Goal: Information Seeking & Learning: Get advice/opinions

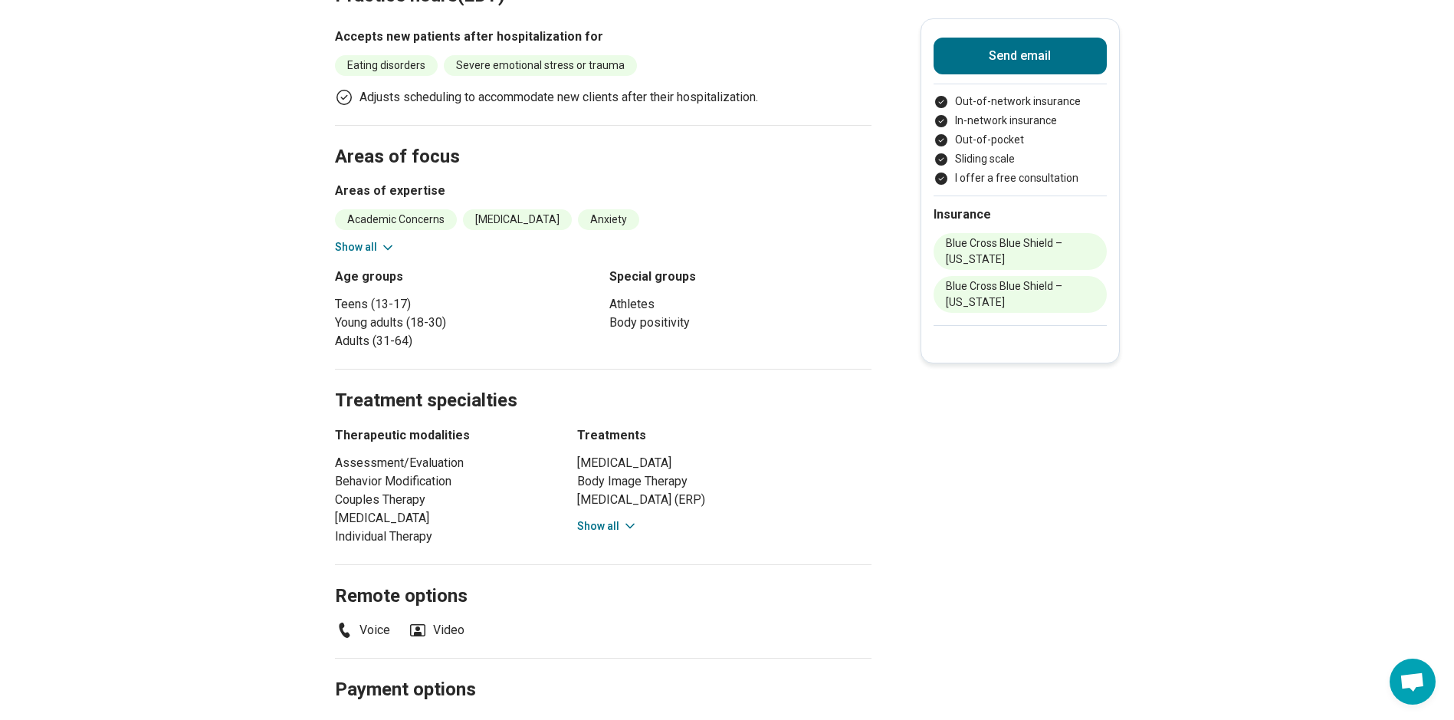
scroll to position [536, 0]
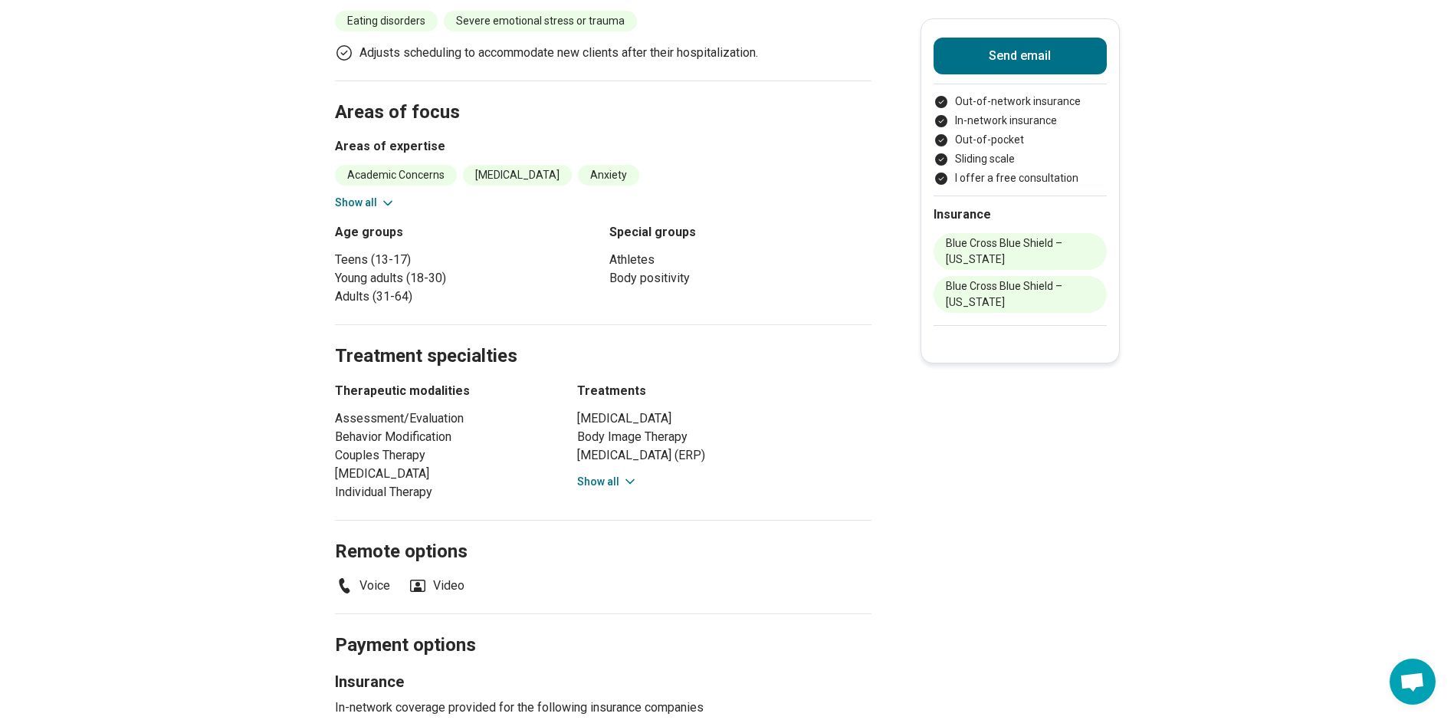
click at [632, 480] on icon at bounding box center [630, 482] width 8 height 4
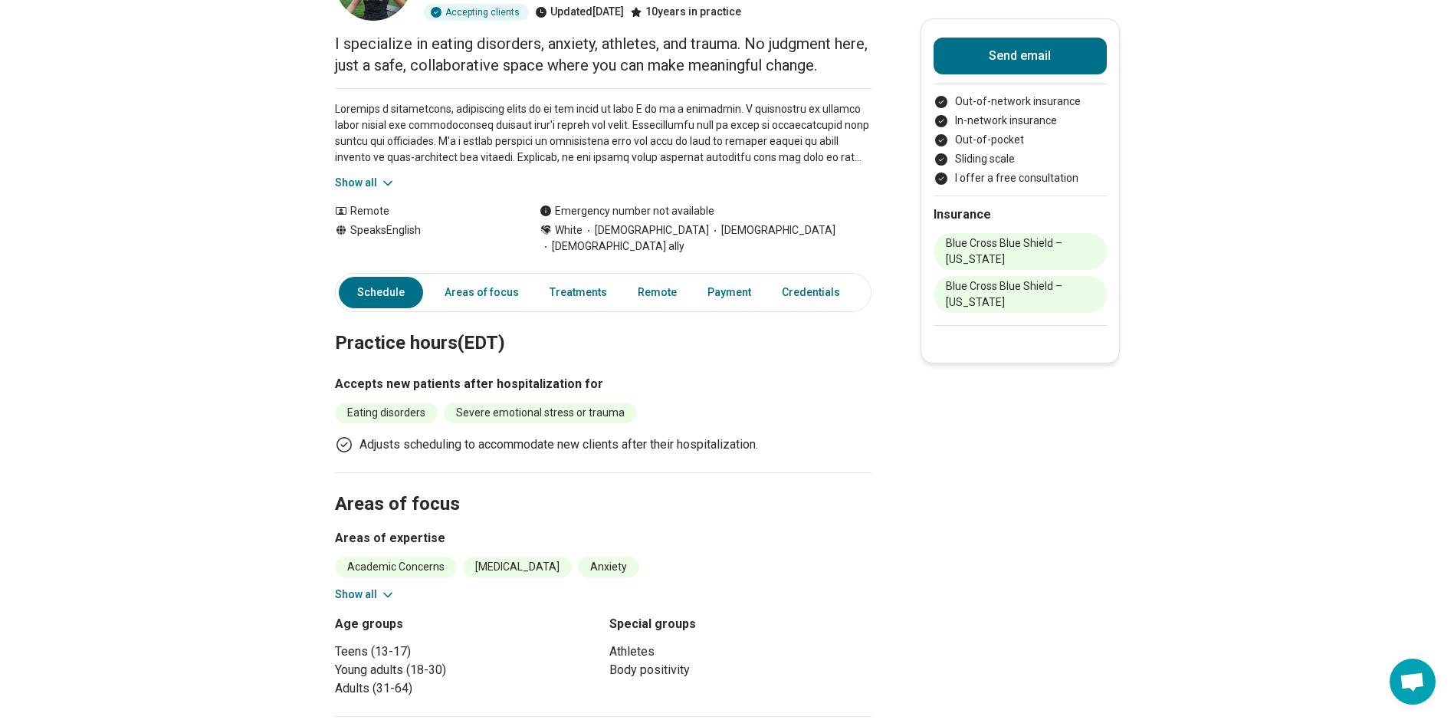
scroll to position [0, 0]
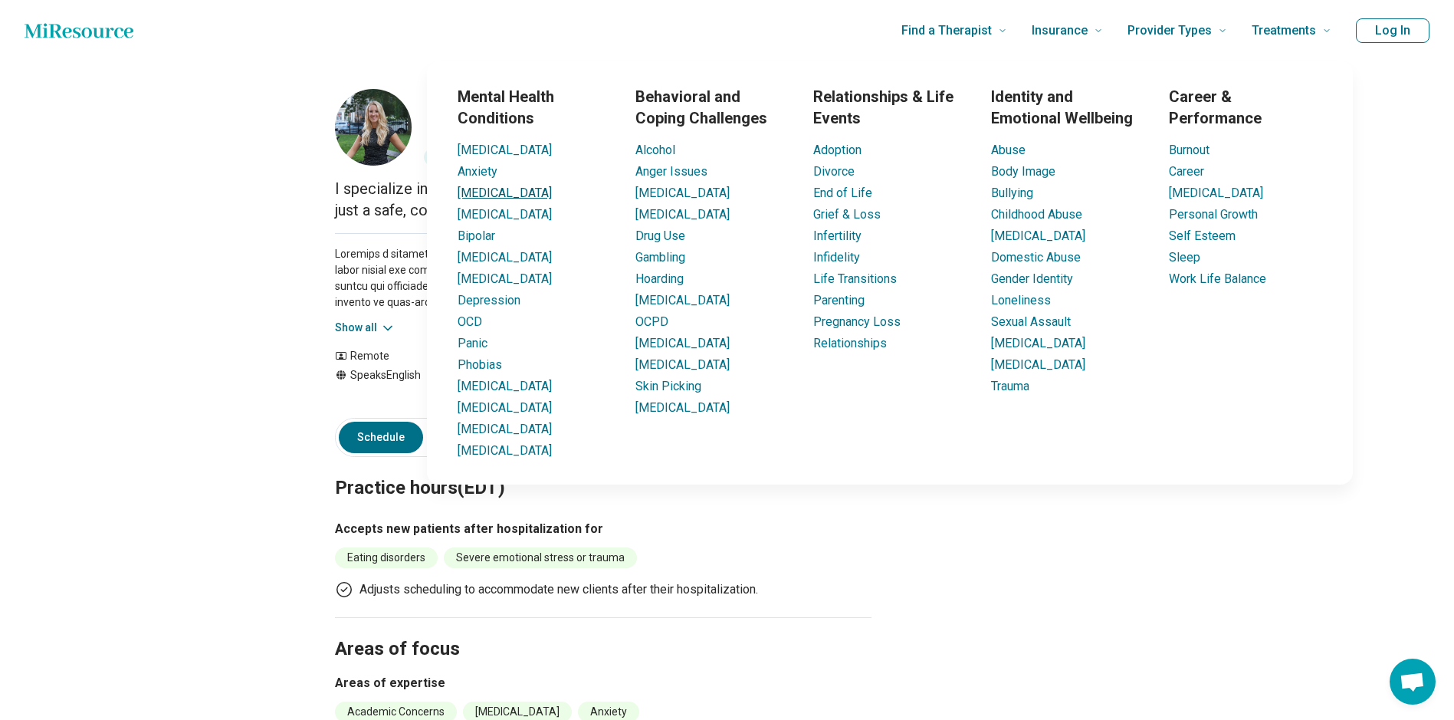
click at [496, 192] on link "[MEDICAL_DATA]" at bounding box center [504, 192] width 94 height 15
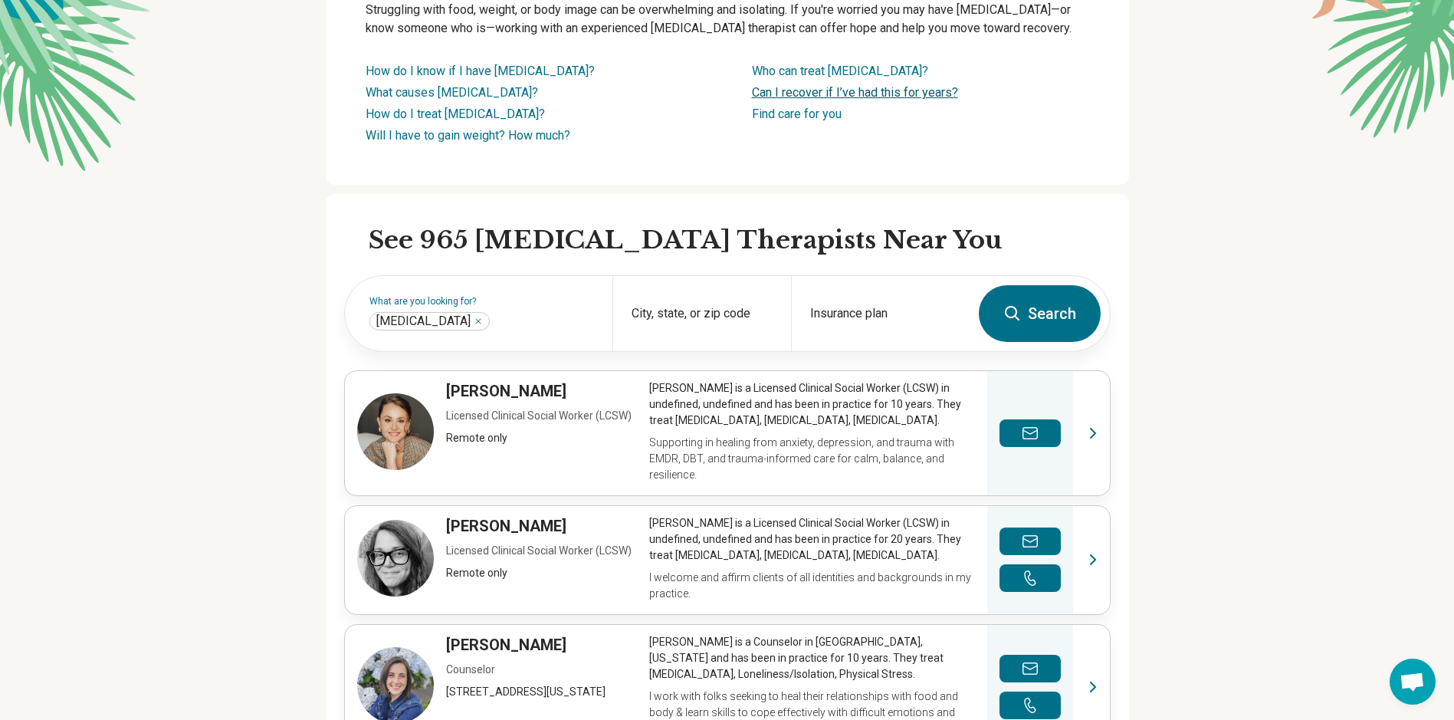
scroll to position [230, 0]
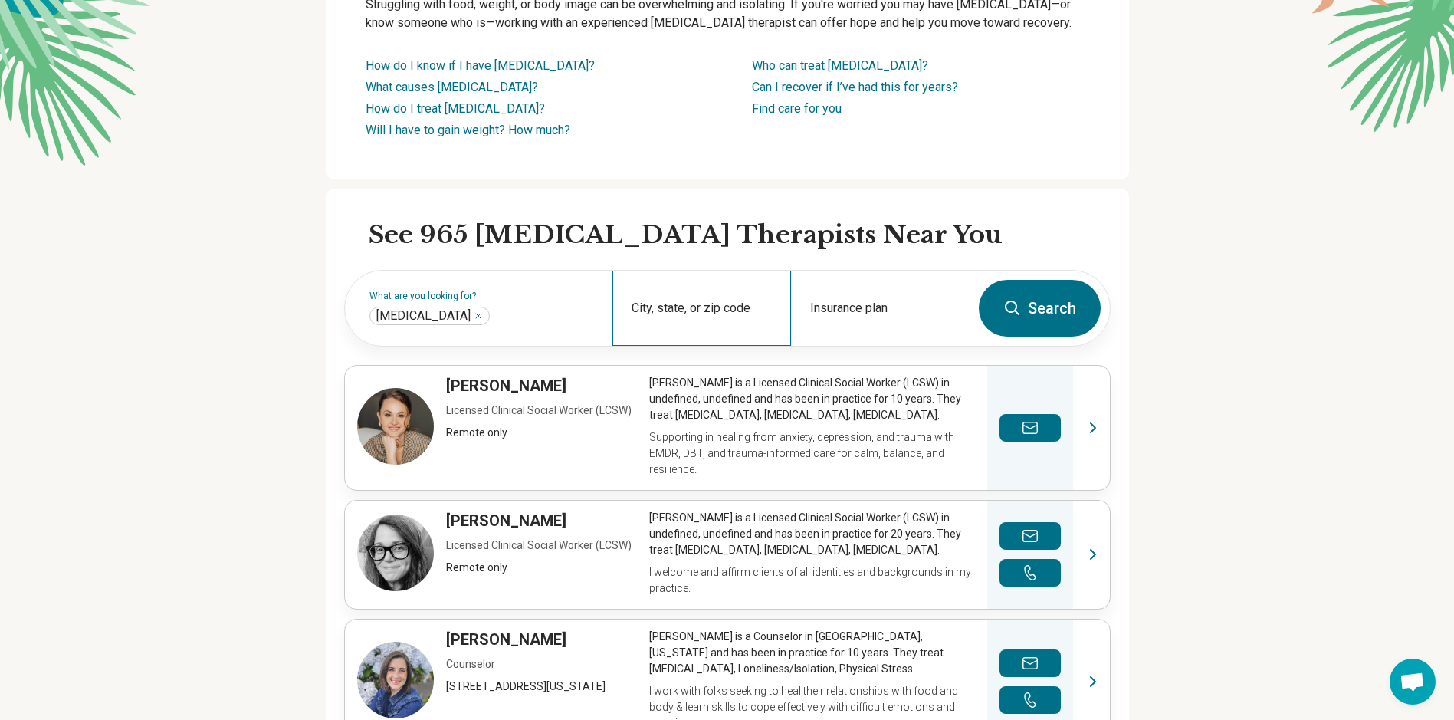
click at [708, 307] on div "City, state, or zip code" at bounding box center [701, 307] width 179 height 75
type input "****"
click at [1098, 432] on link "View profile" at bounding box center [727, 428] width 765 height 124
click at [709, 318] on input "City, state, or zip code" at bounding box center [701, 318] width 141 height 18
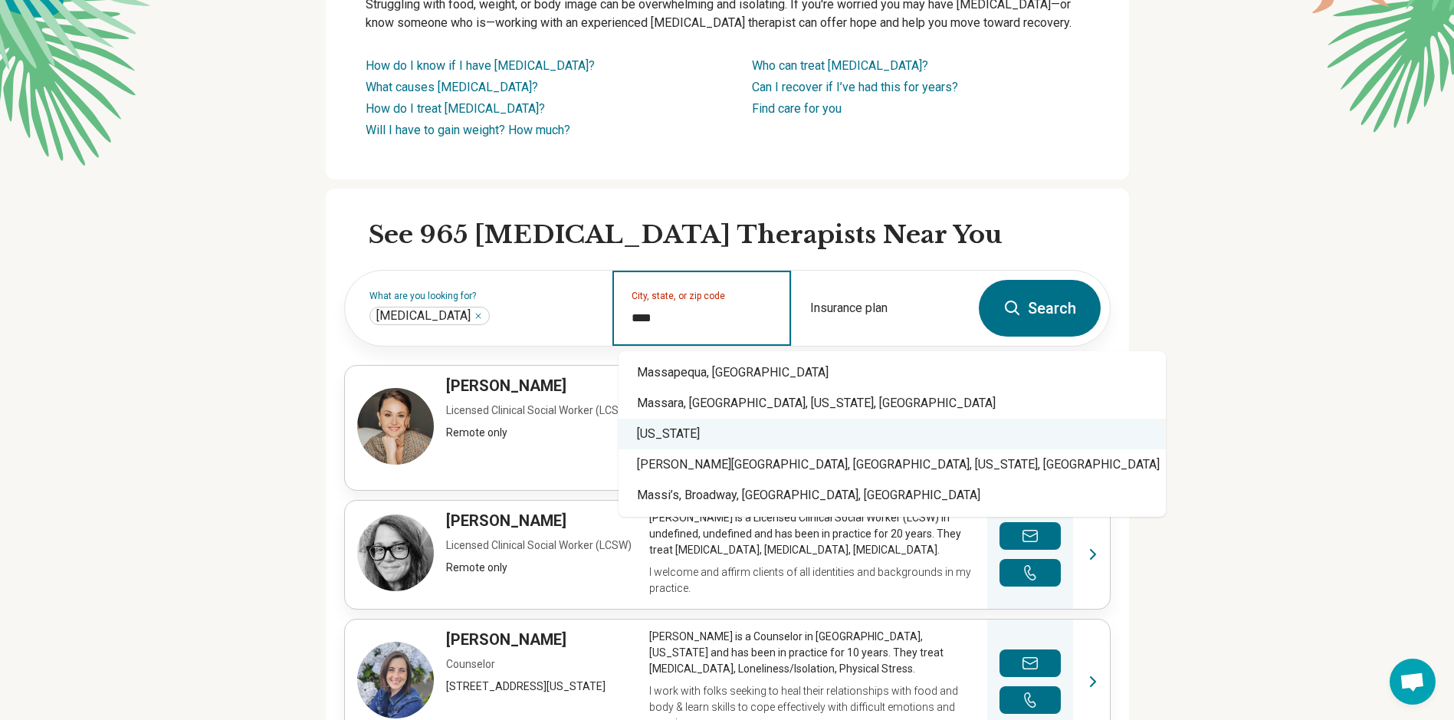
click at [669, 429] on div "[US_STATE]" at bounding box center [891, 433] width 547 height 31
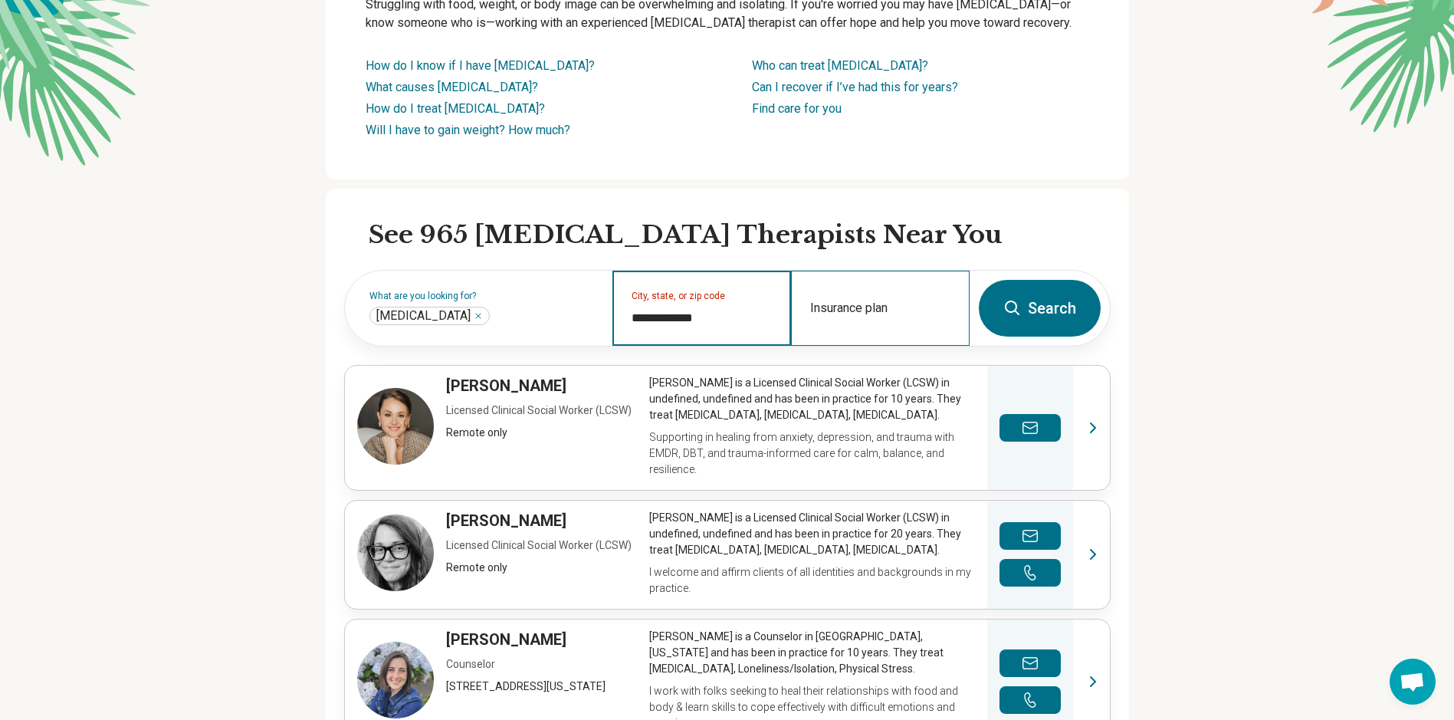
type input "**********"
click at [874, 301] on div "Insurance plan" at bounding box center [880, 307] width 179 height 75
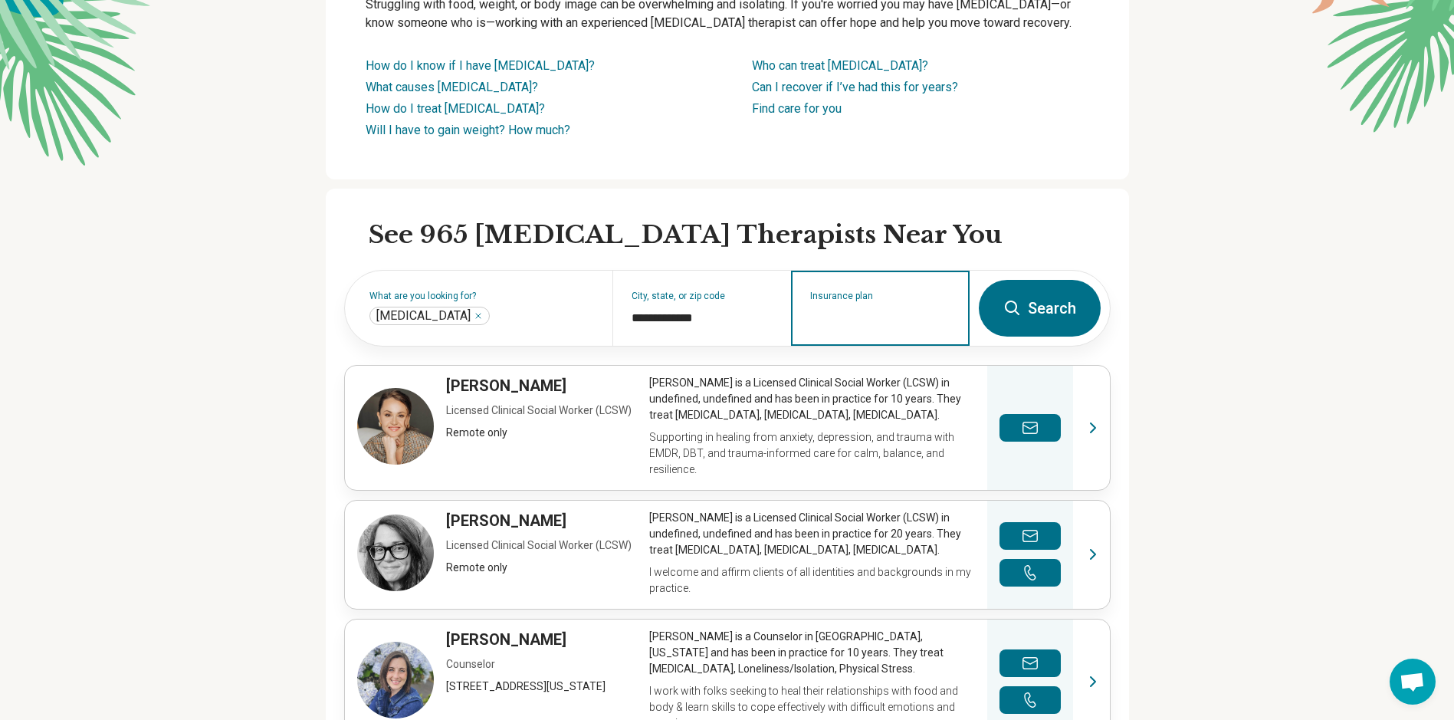
type input "*"
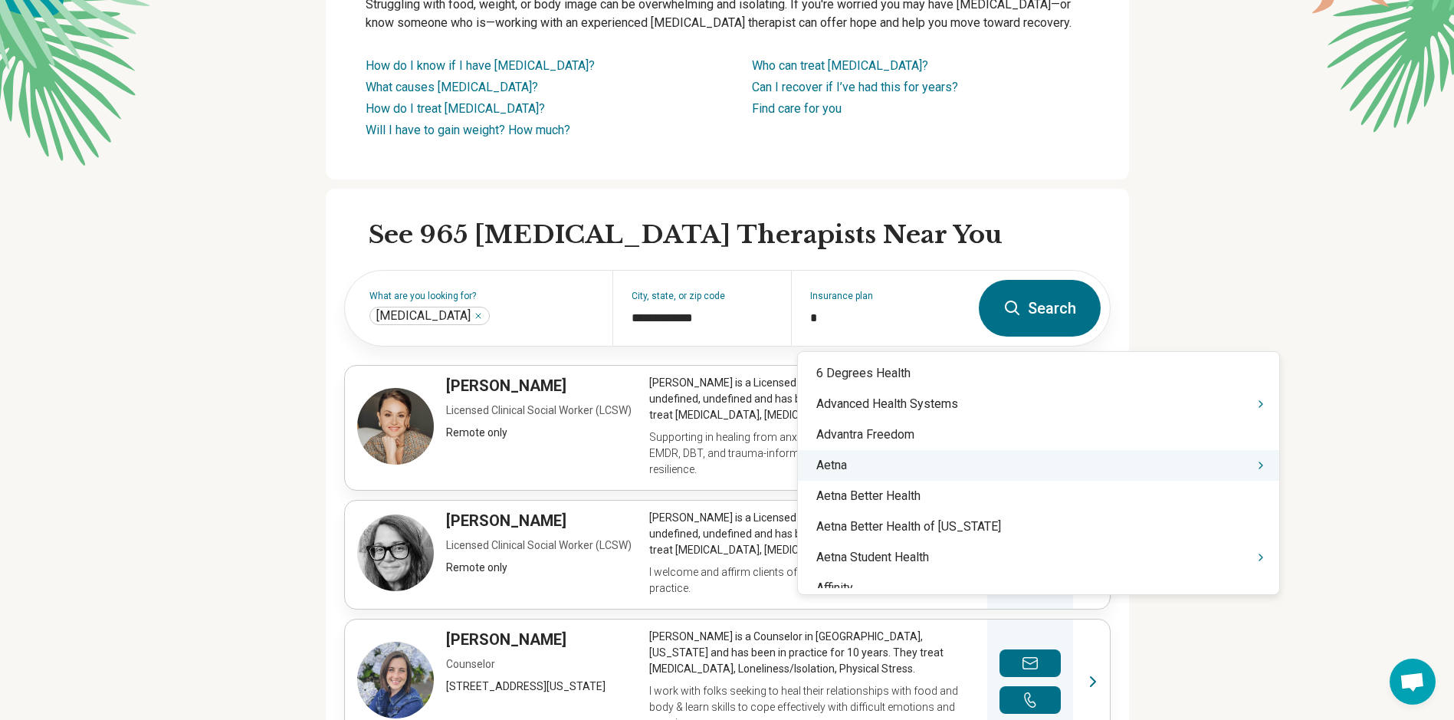
click at [836, 464] on div "Aetna" at bounding box center [1038, 465] width 481 height 31
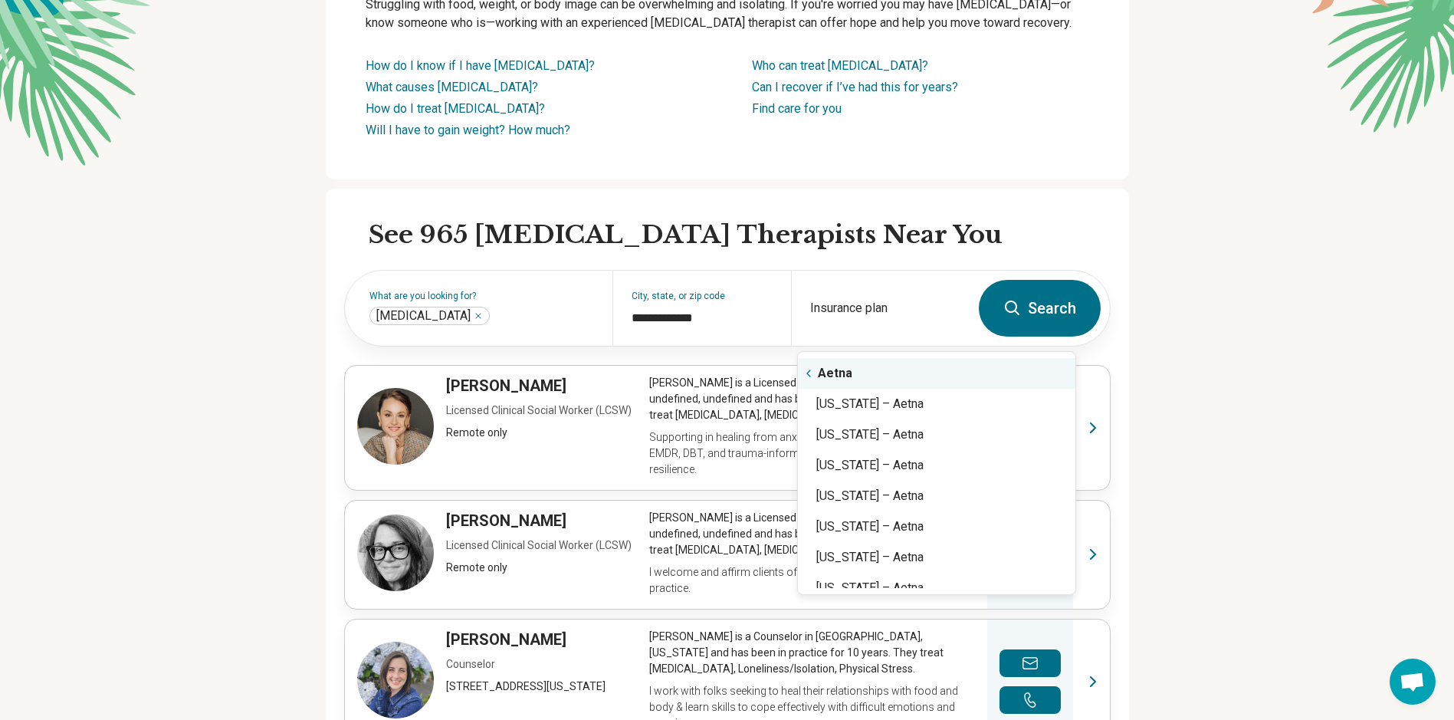
click at [1037, 303] on button "Search" at bounding box center [1040, 308] width 122 height 57
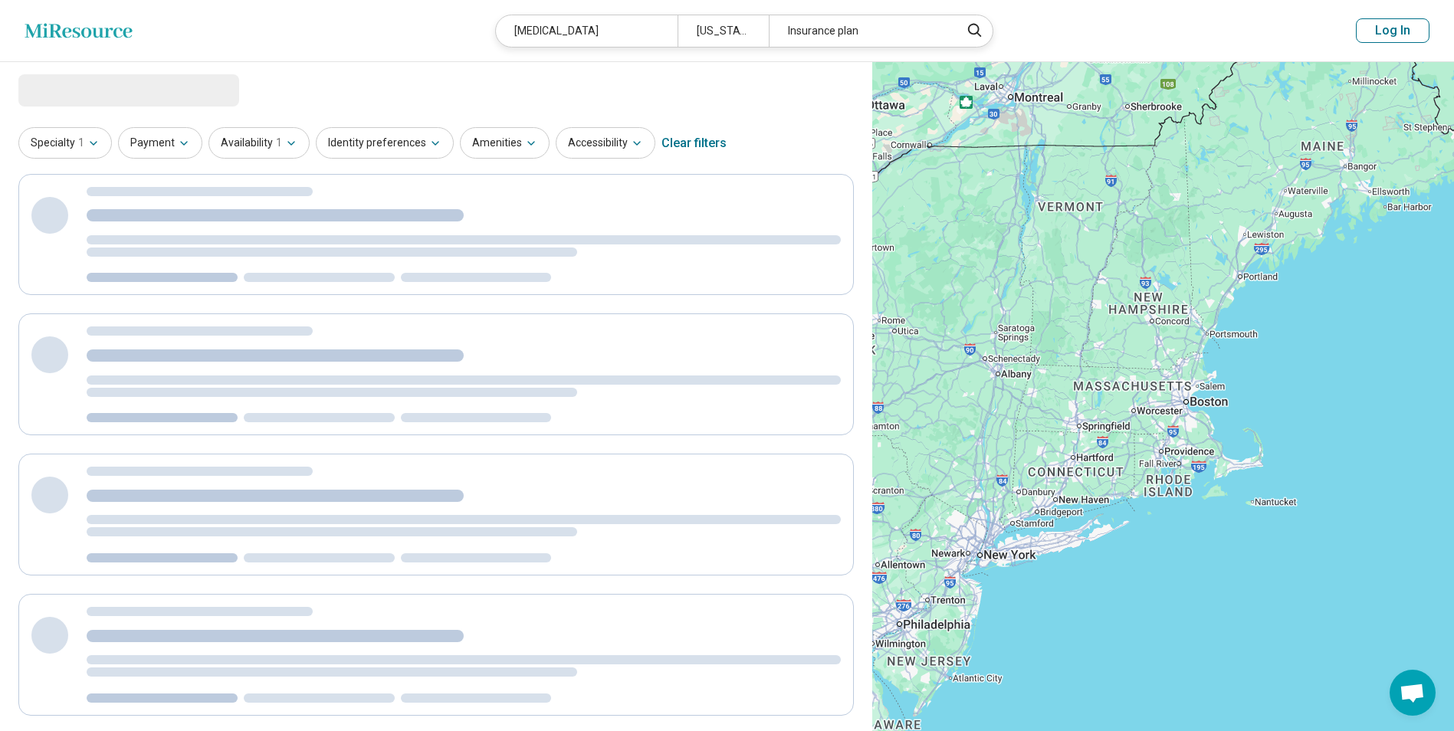
select select "***"
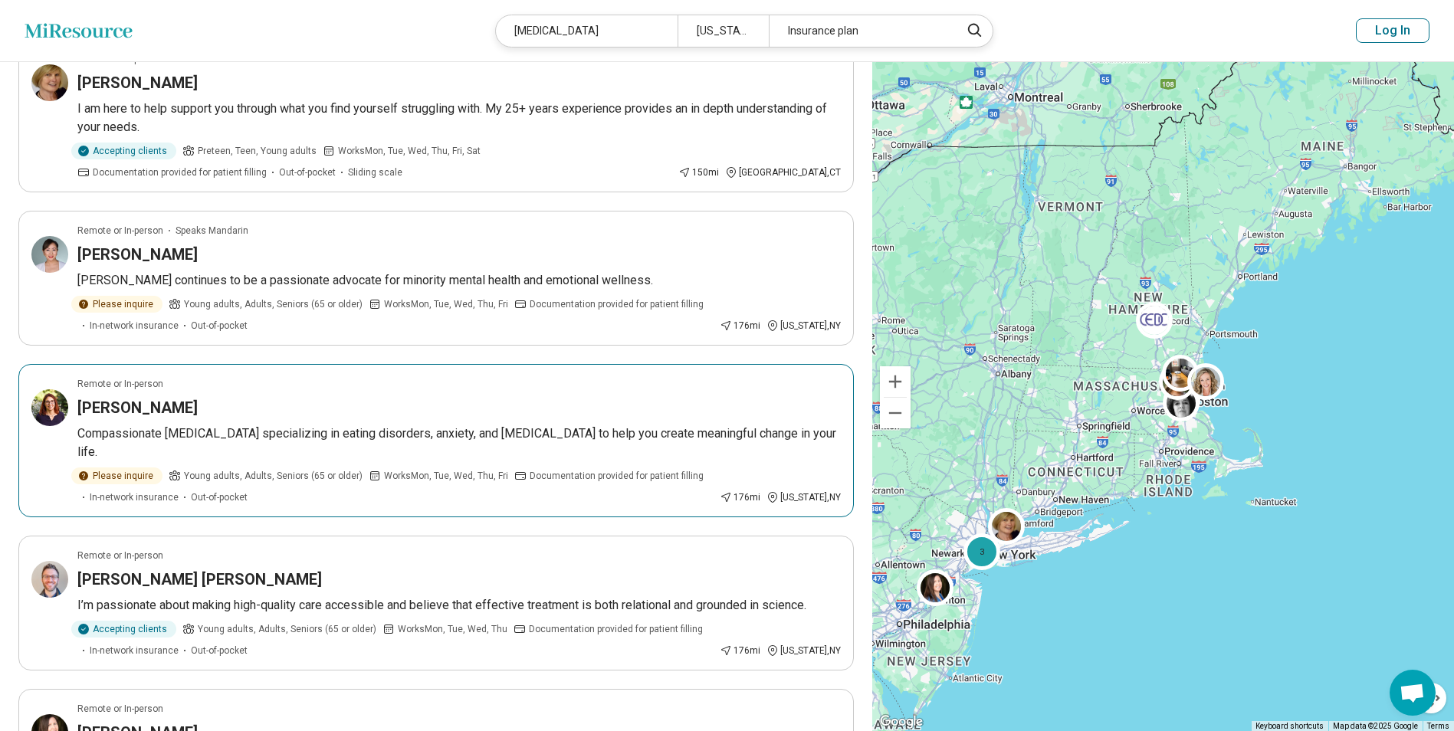
scroll to position [920, 0]
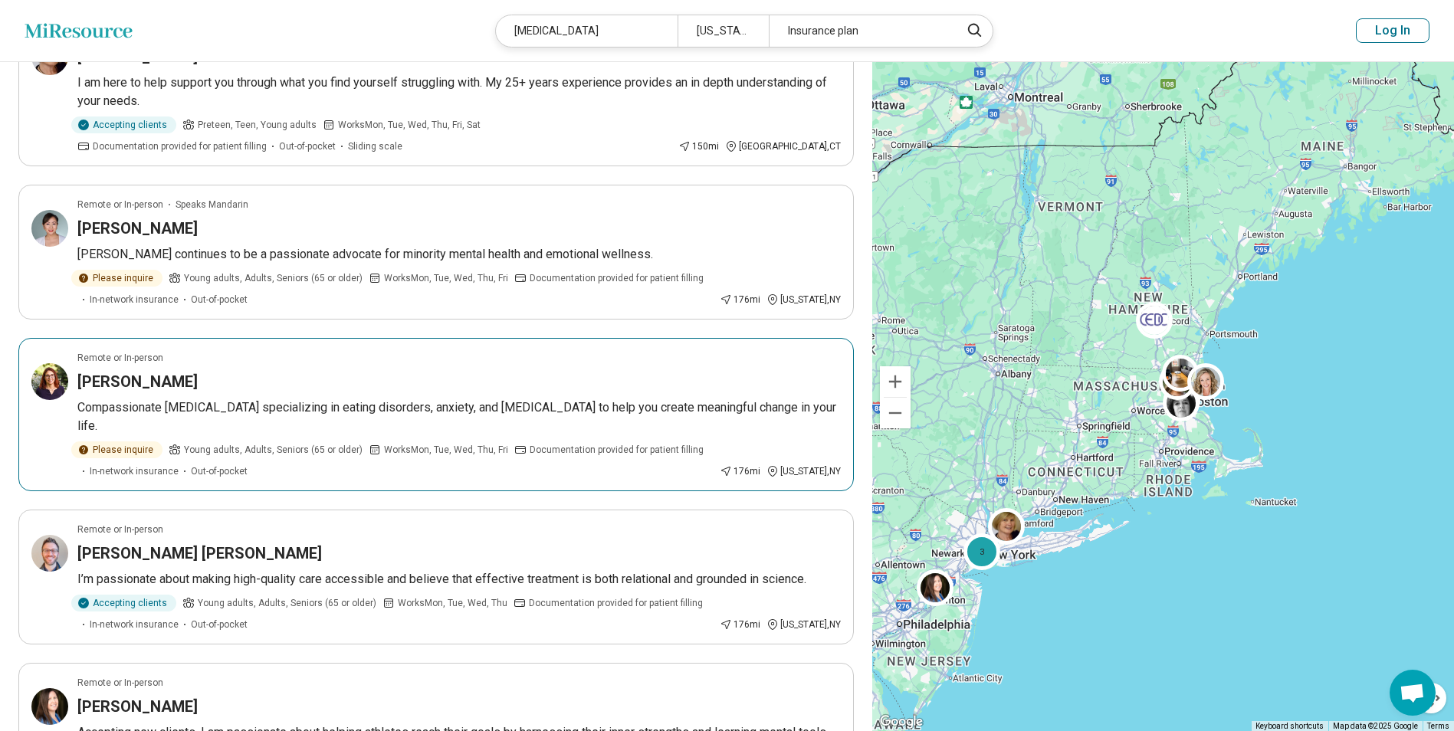
click at [146, 371] on h3 "Dr. Rachela Elias" at bounding box center [137, 381] width 120 height 21
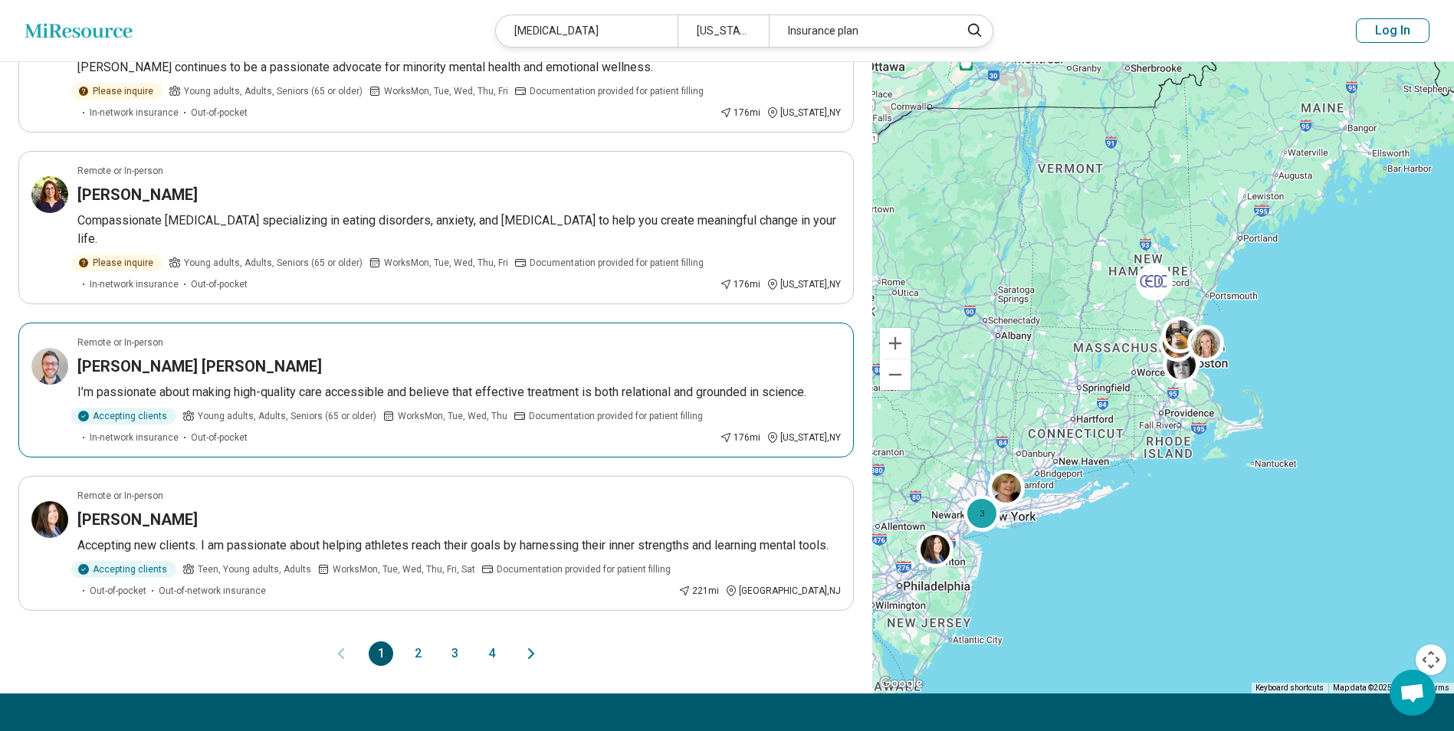
scroll to position [1149, 0]
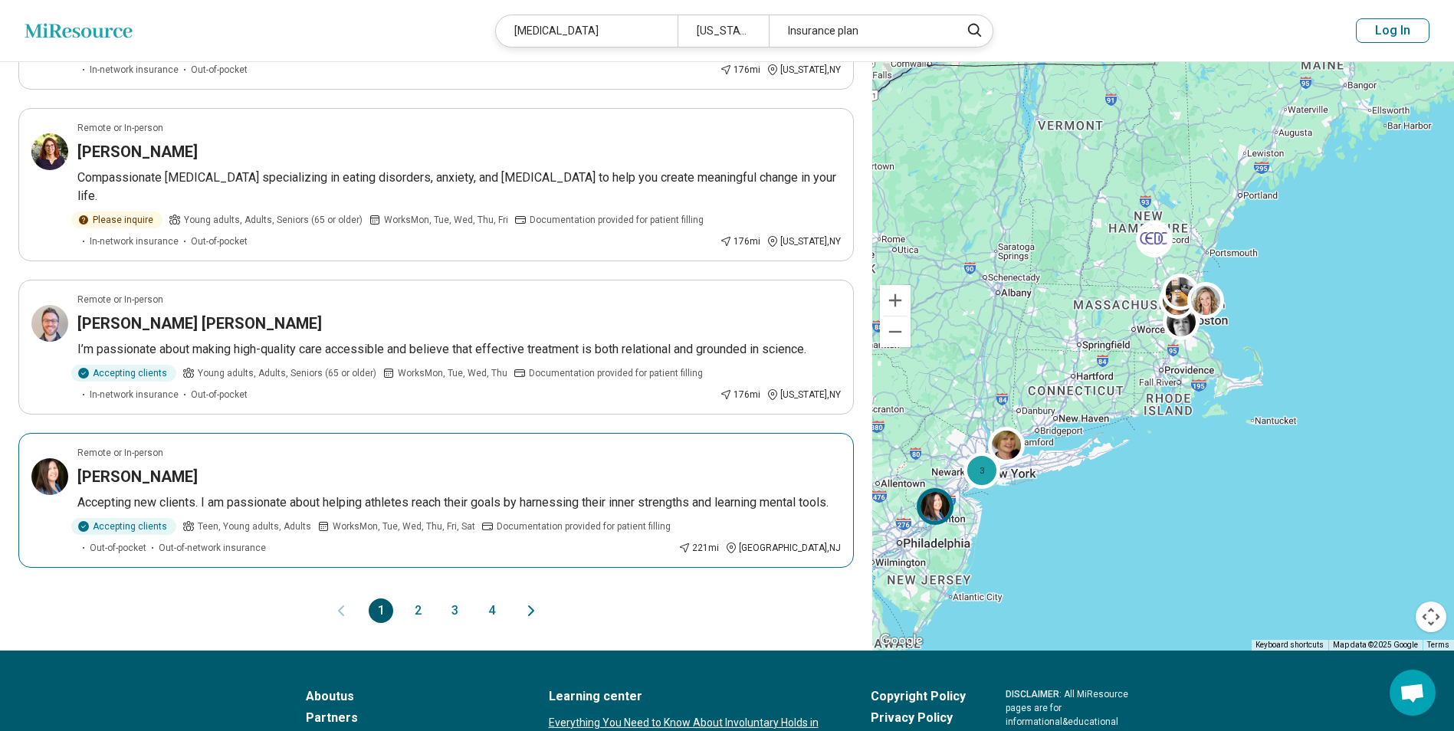
click at [144, 466] on h3 "Vanessa Chafos" at bounding box center [137, 476] width 120 height 21
click at [414, 598] on button "2" at bounding box center [417, 610] width 25 height 25
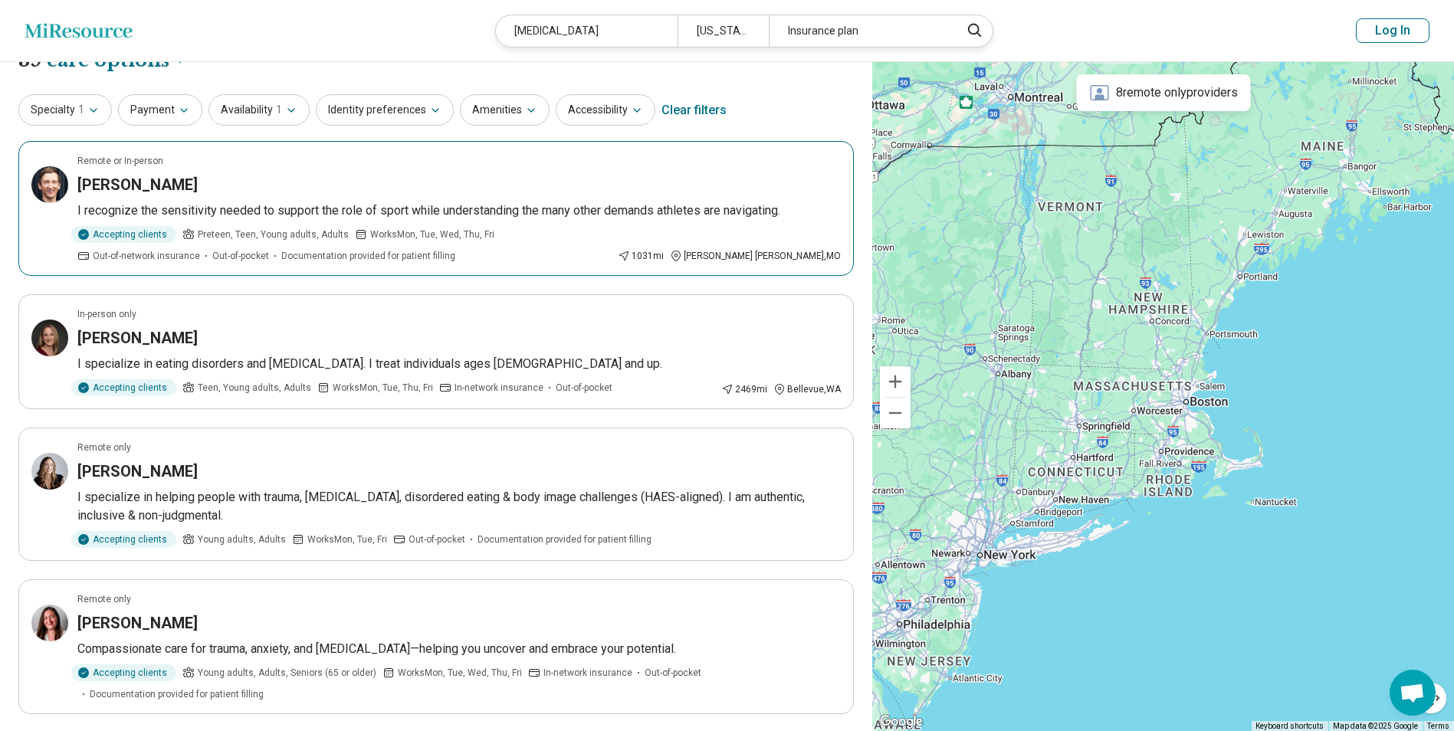
scroll to position [0, 0]
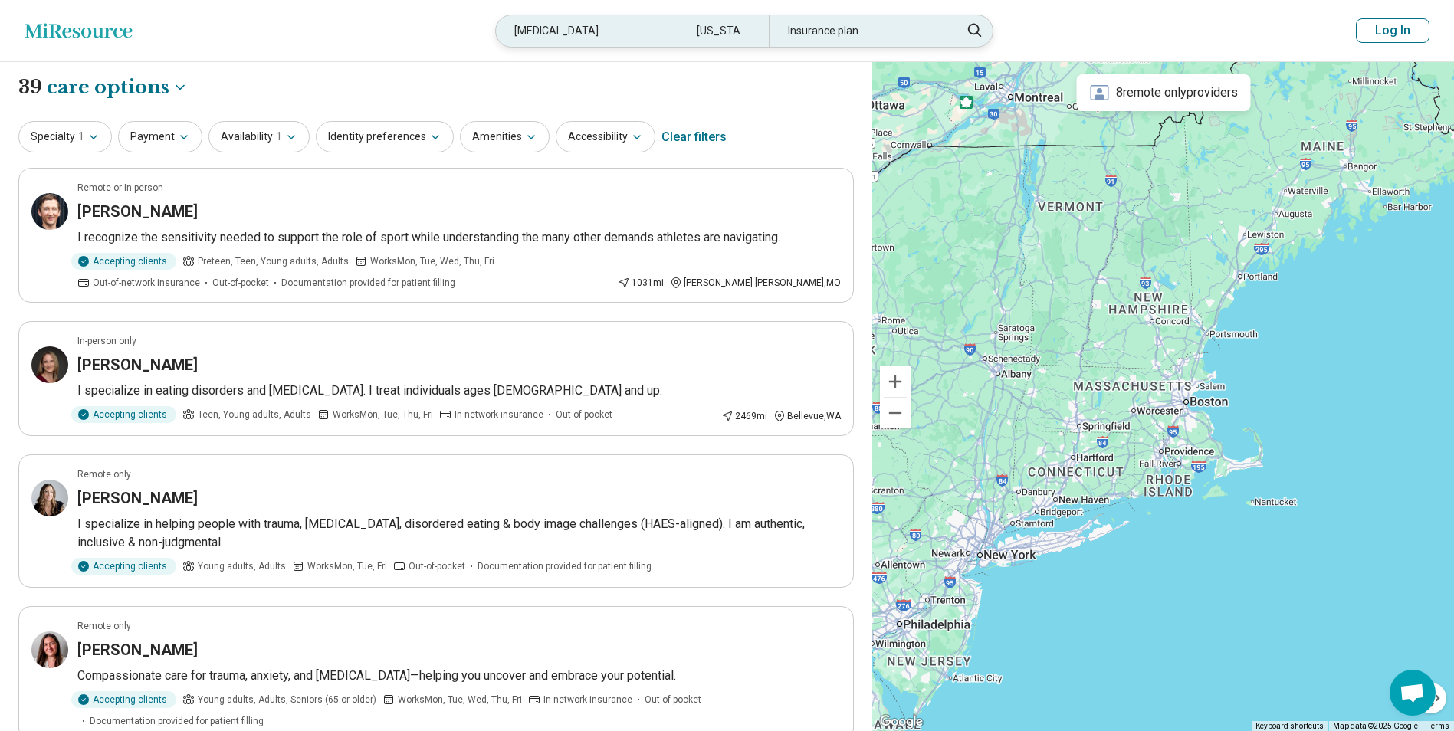
click at [848, 28] on div "Insurance plan" at bounding box center [860, 30] width 182 height 31
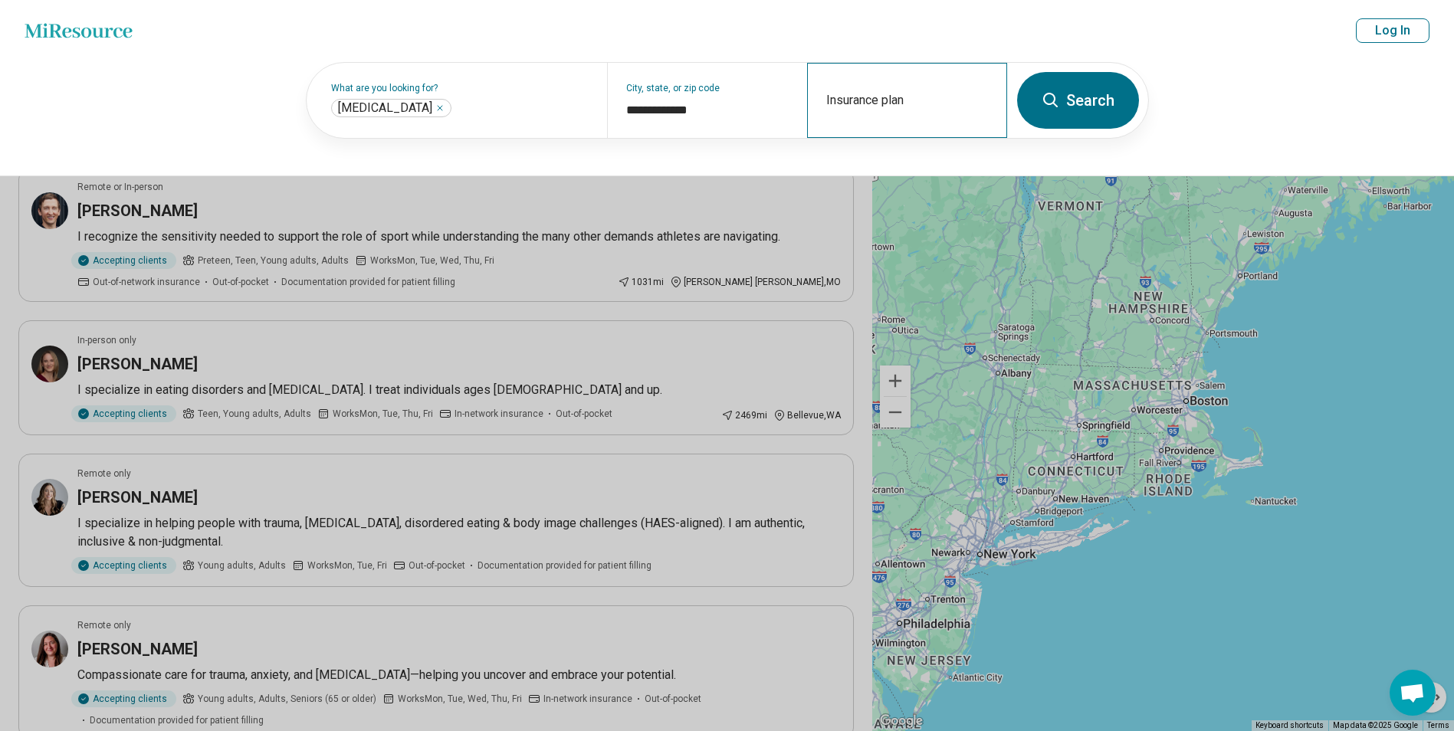
click at [857, 90] on div "Insurance plan" at bounding box center [907, 100] width 200 height 75
type input "*"
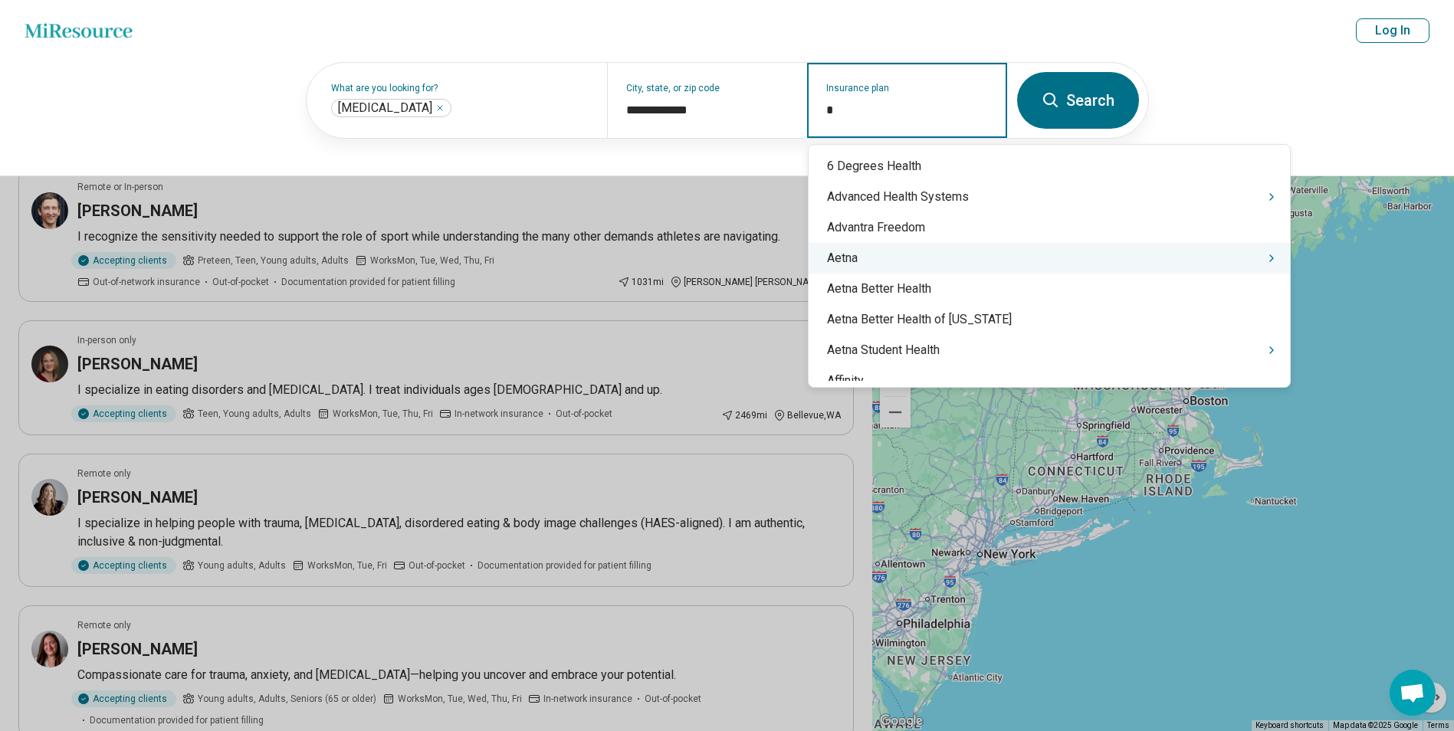
click at [844, 257] on div "Aetna" at bounding box center [1048, 258] width 481 height 31
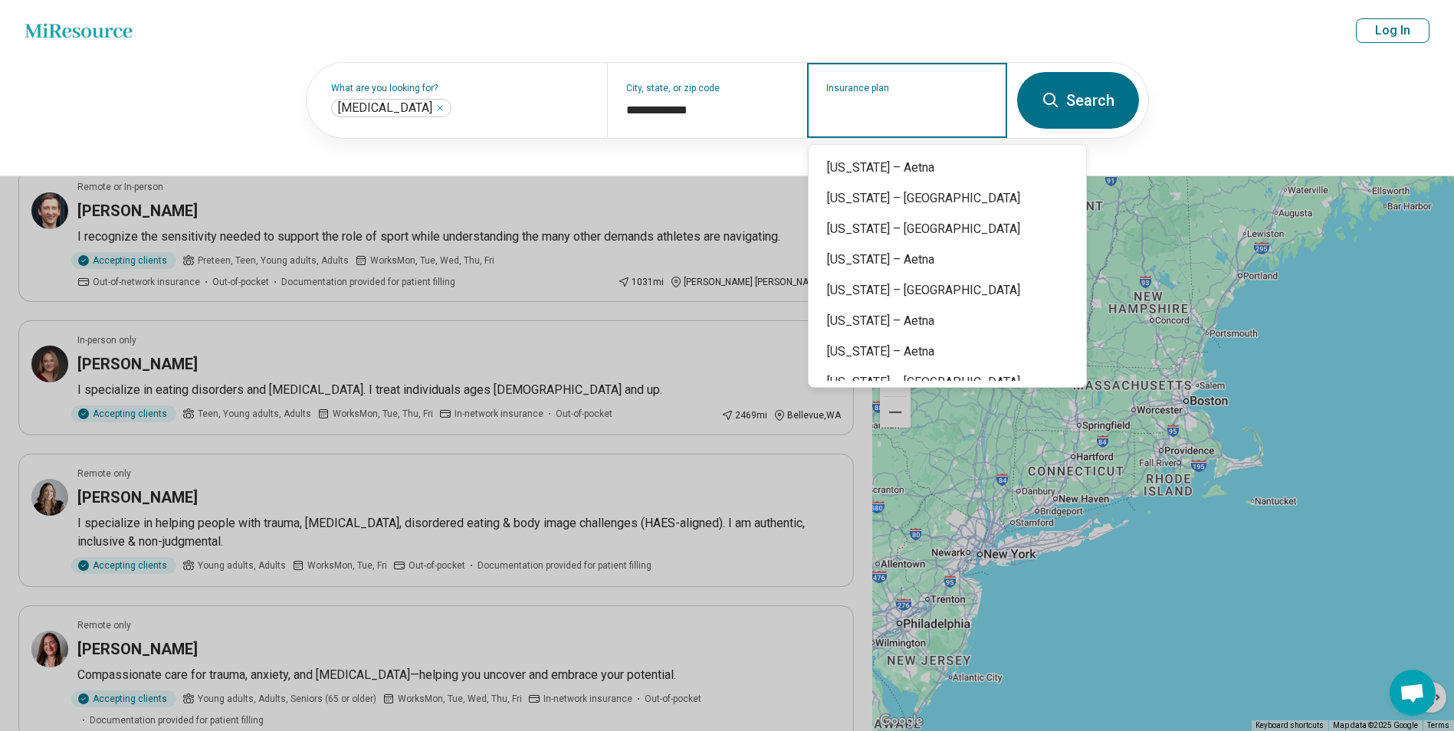
scroll to position [939, 0]
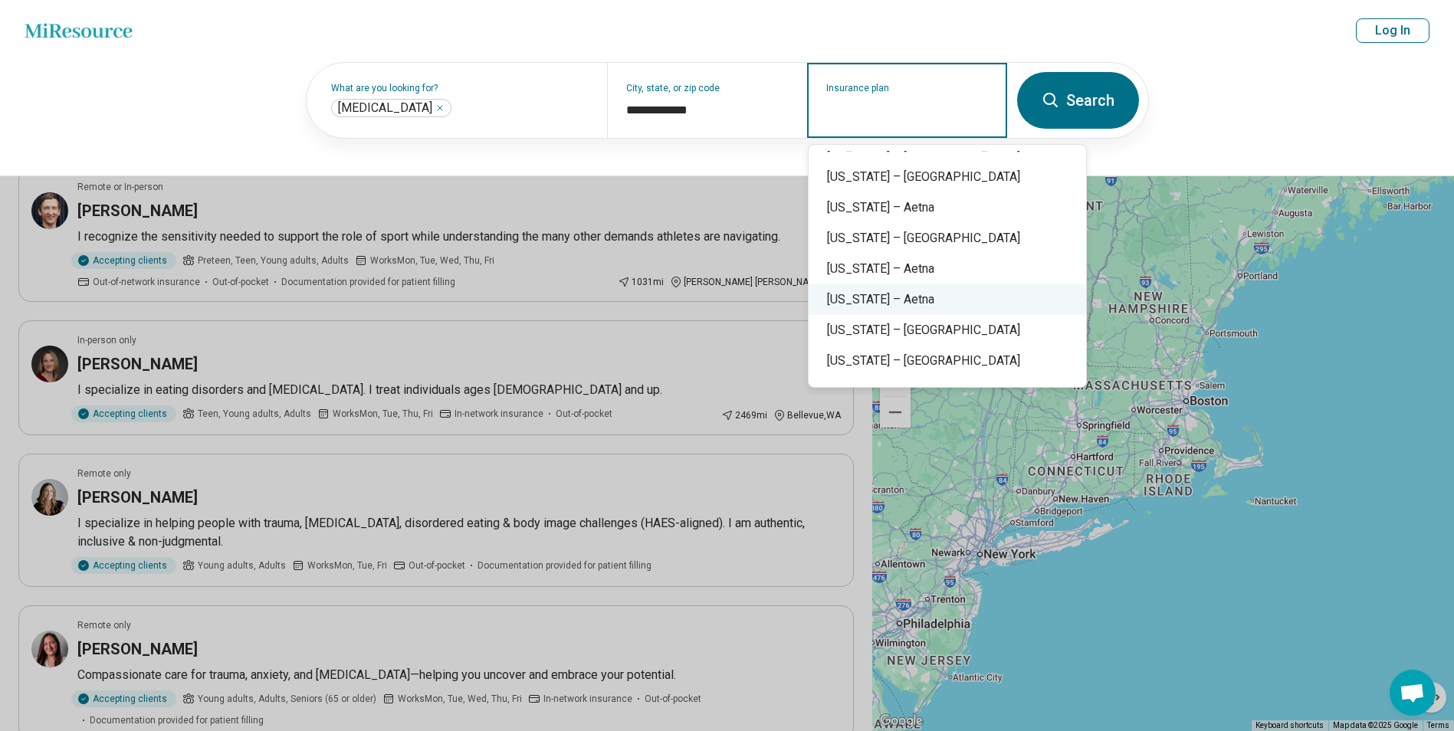
click at [887, 303] on div "Pennsylvania – Aetna" at bounding box center [946, 299] width 277 height 31
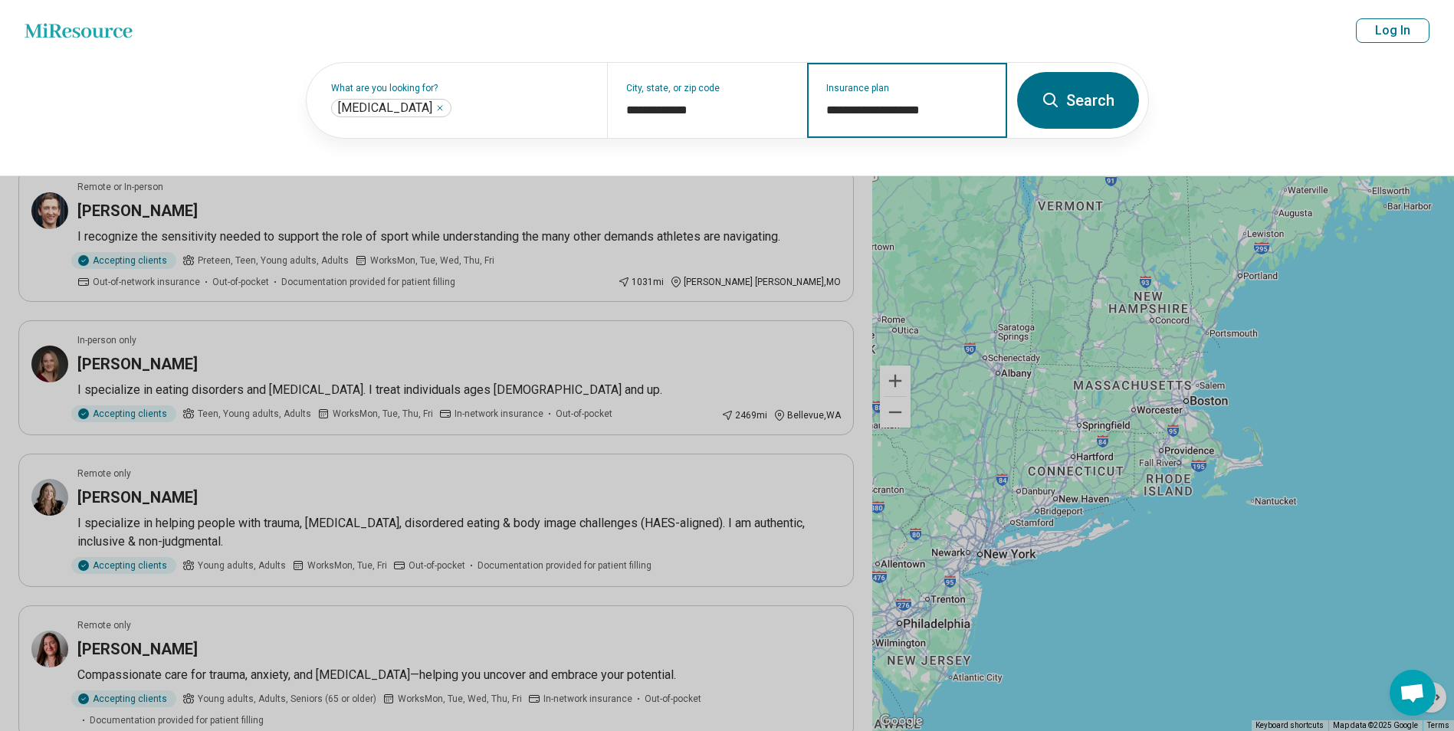
type input "**********"
click at [1075, 96] on button "Search" at bounding box center [1078, 100] width 122 height 57
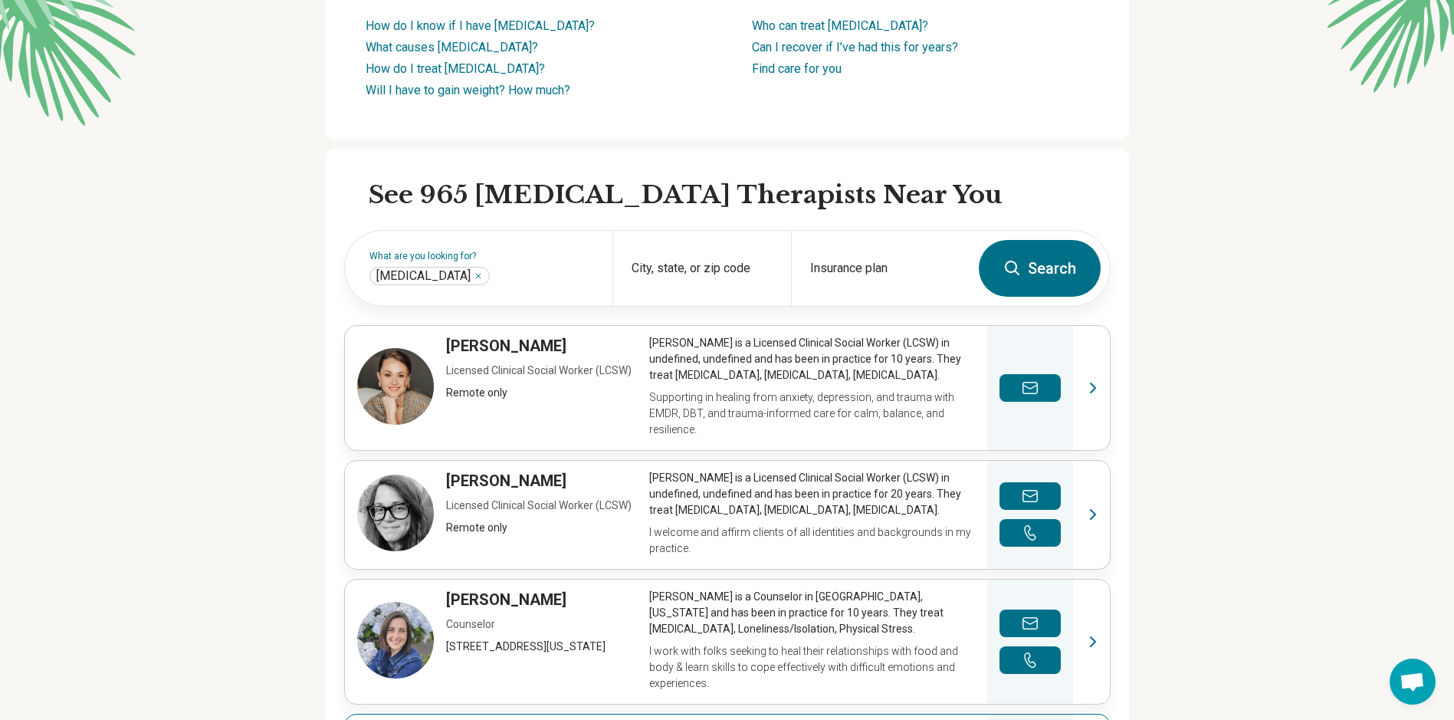
scroll to position [230, 0]
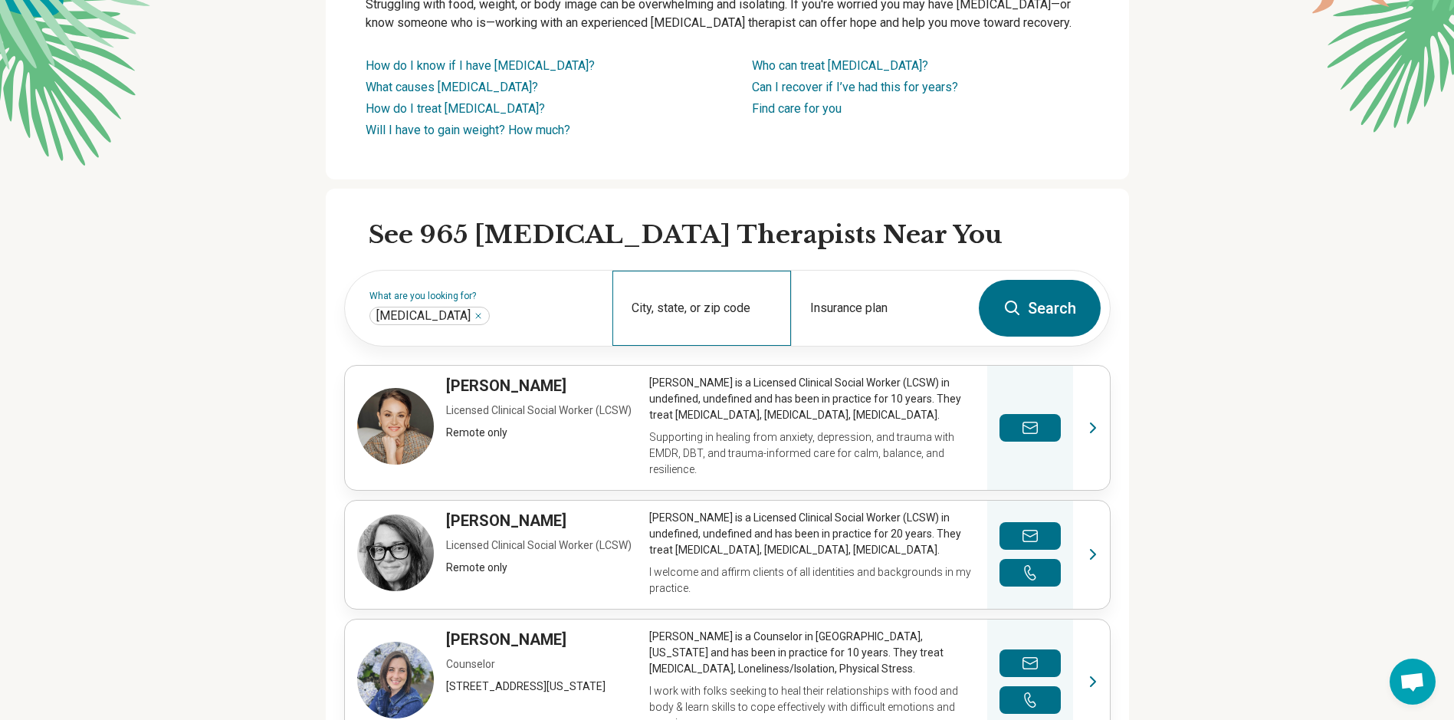
click at [657, 300] on div "City, state, or zip code" at bounding box center [701, 307] width 179 height 75
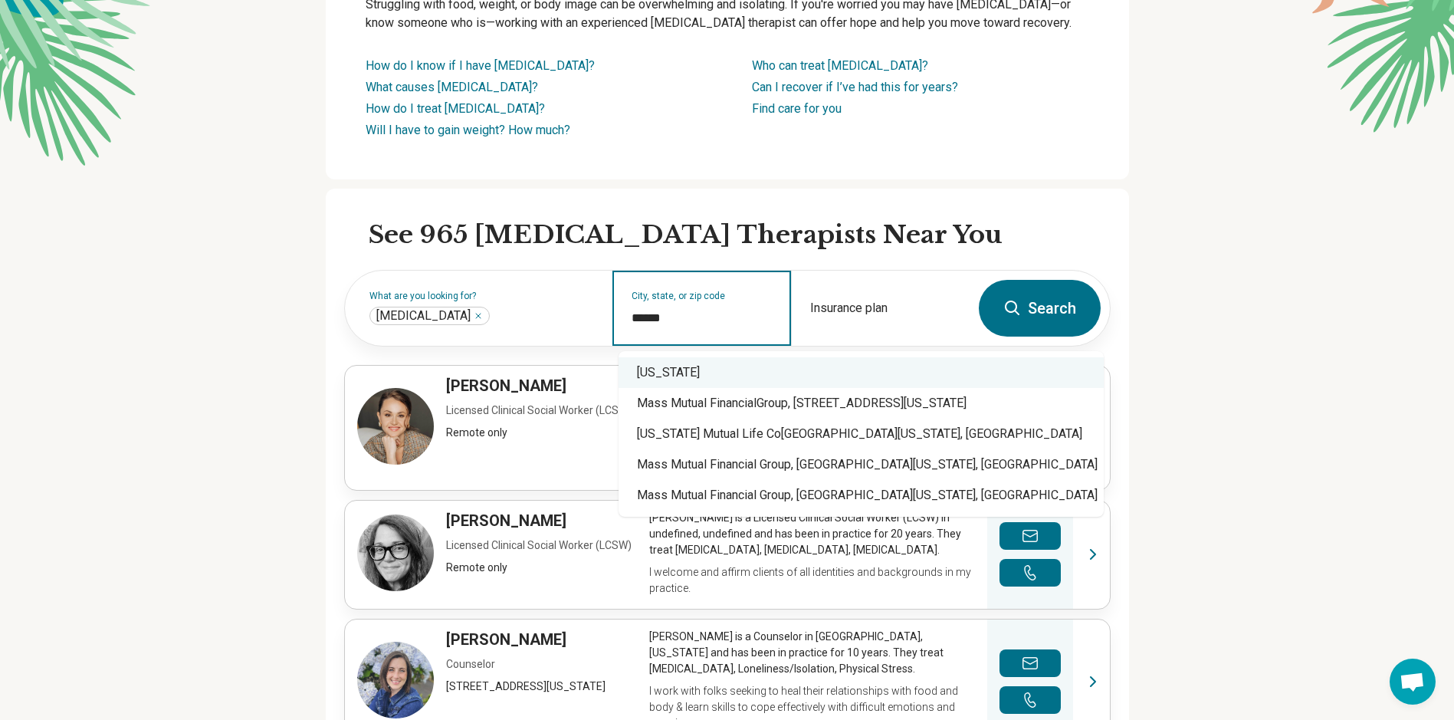
click at [677, 377] on div "[US_STATE]" at bounding box center [860, 372] width 485 height 31
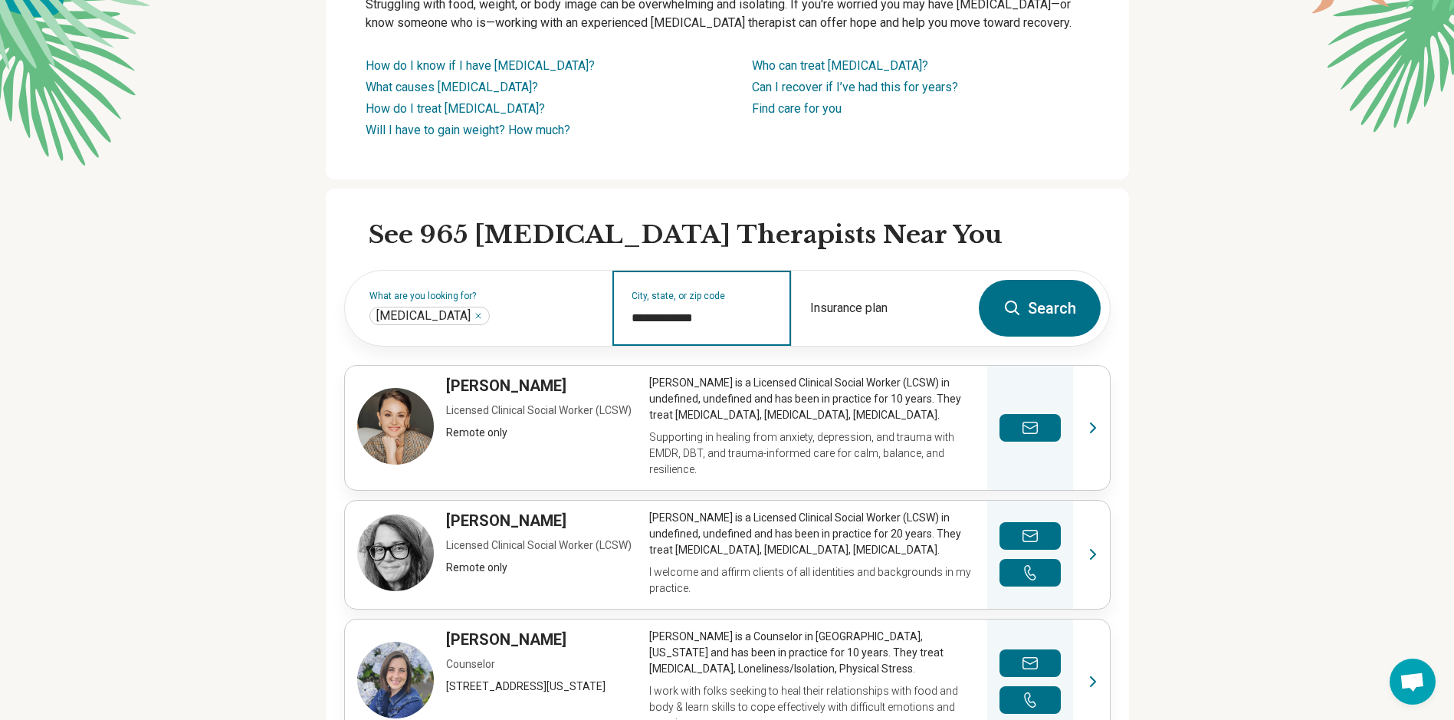
type input "**********"
click at [1048, 323] on button "Search" at bounding box center [1040, 308] width 122 height 57
select select "***"
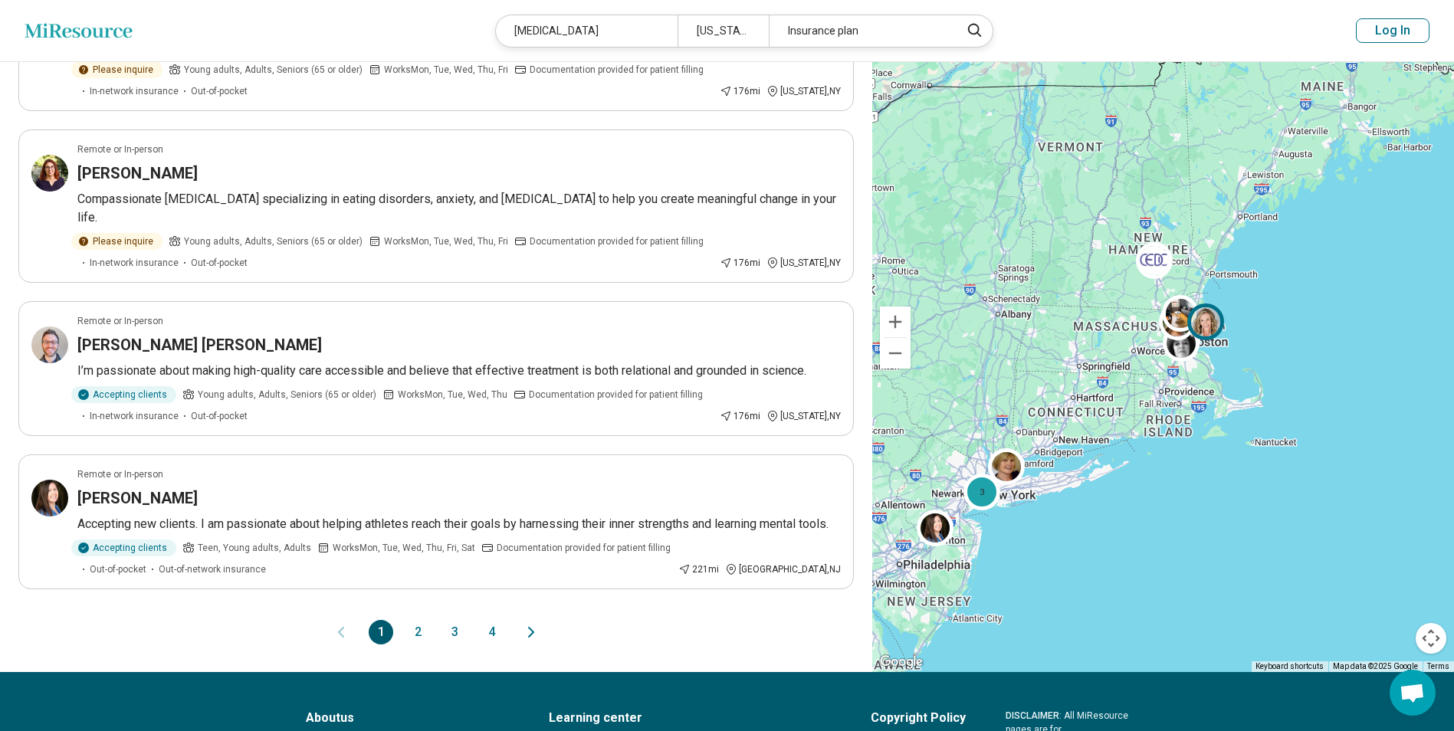
scroll to position [1149, 0]
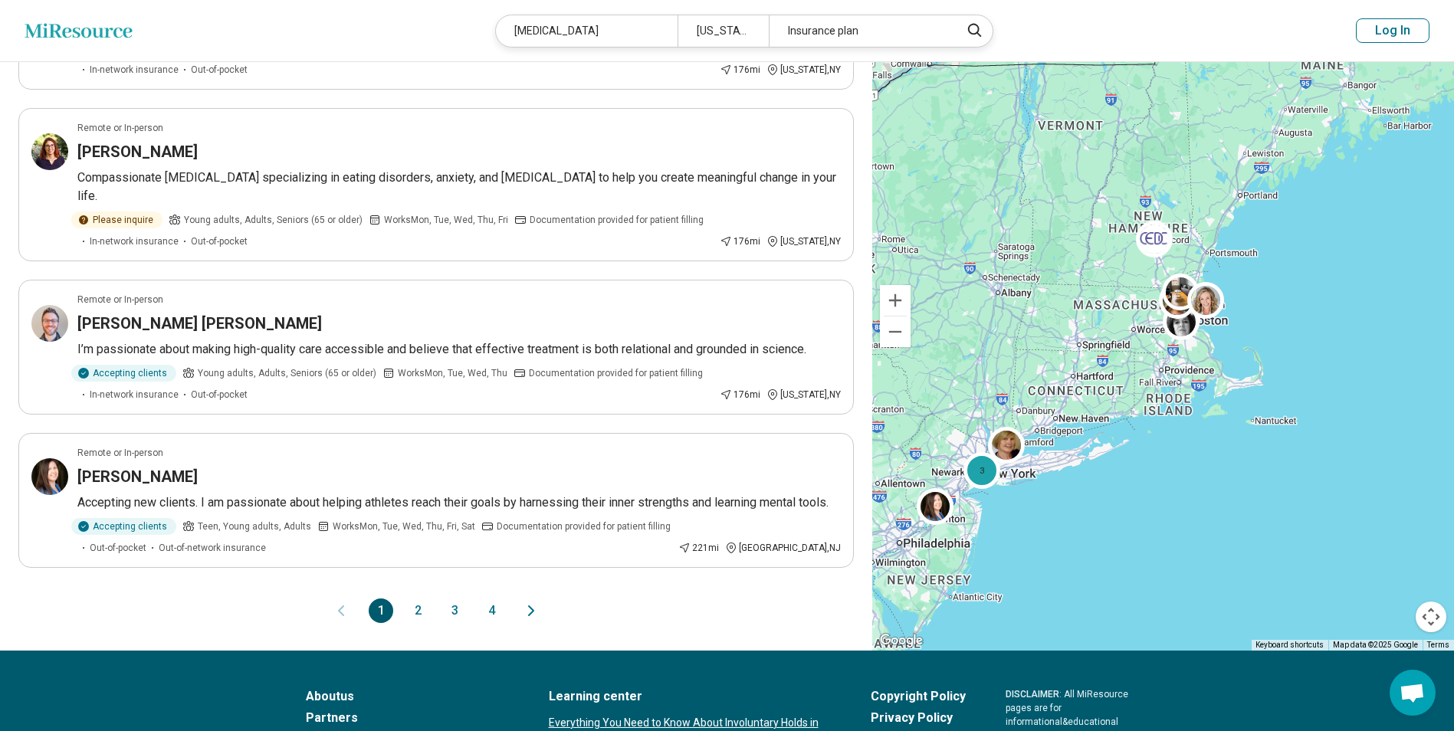
click at [415, 598] on button "2" at bounding box center [417, 610] width 25 height 25
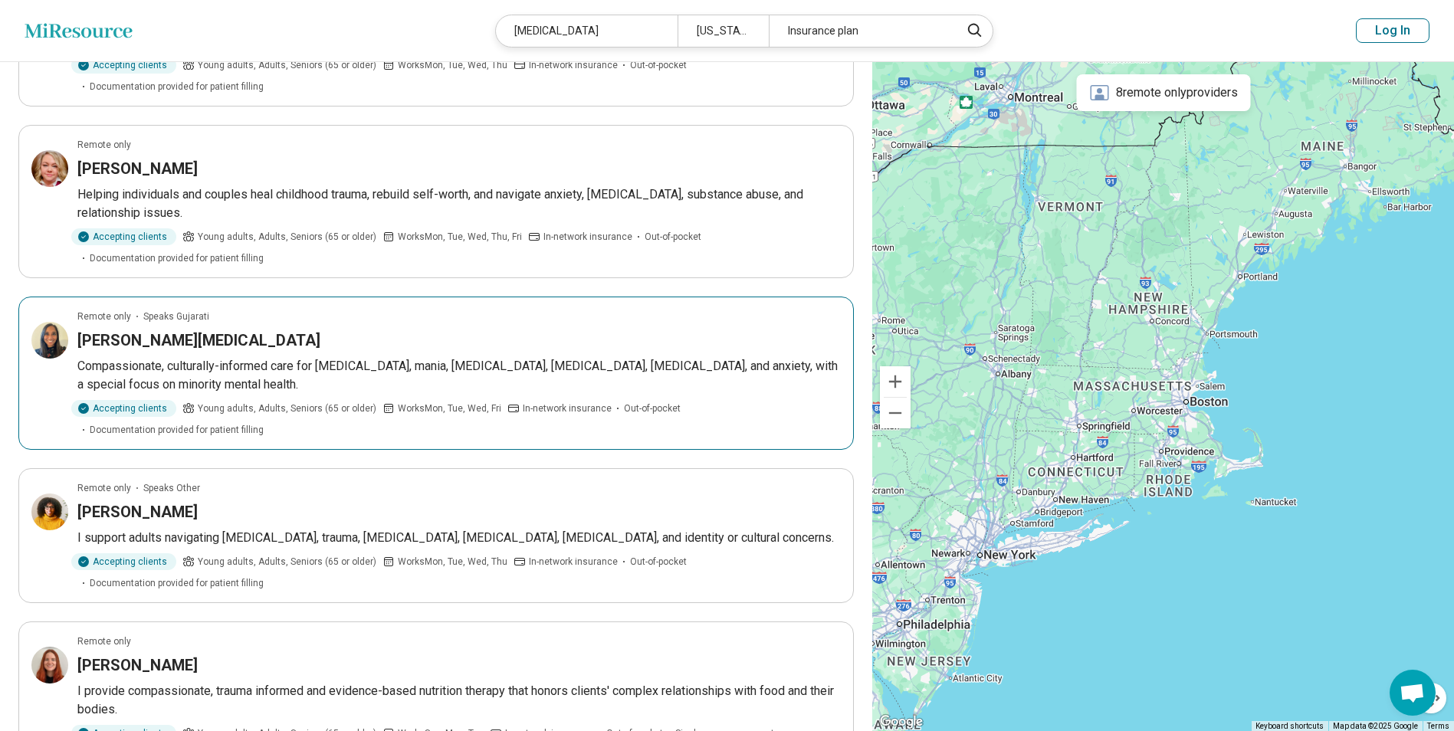
scroll to position [1073, 0]
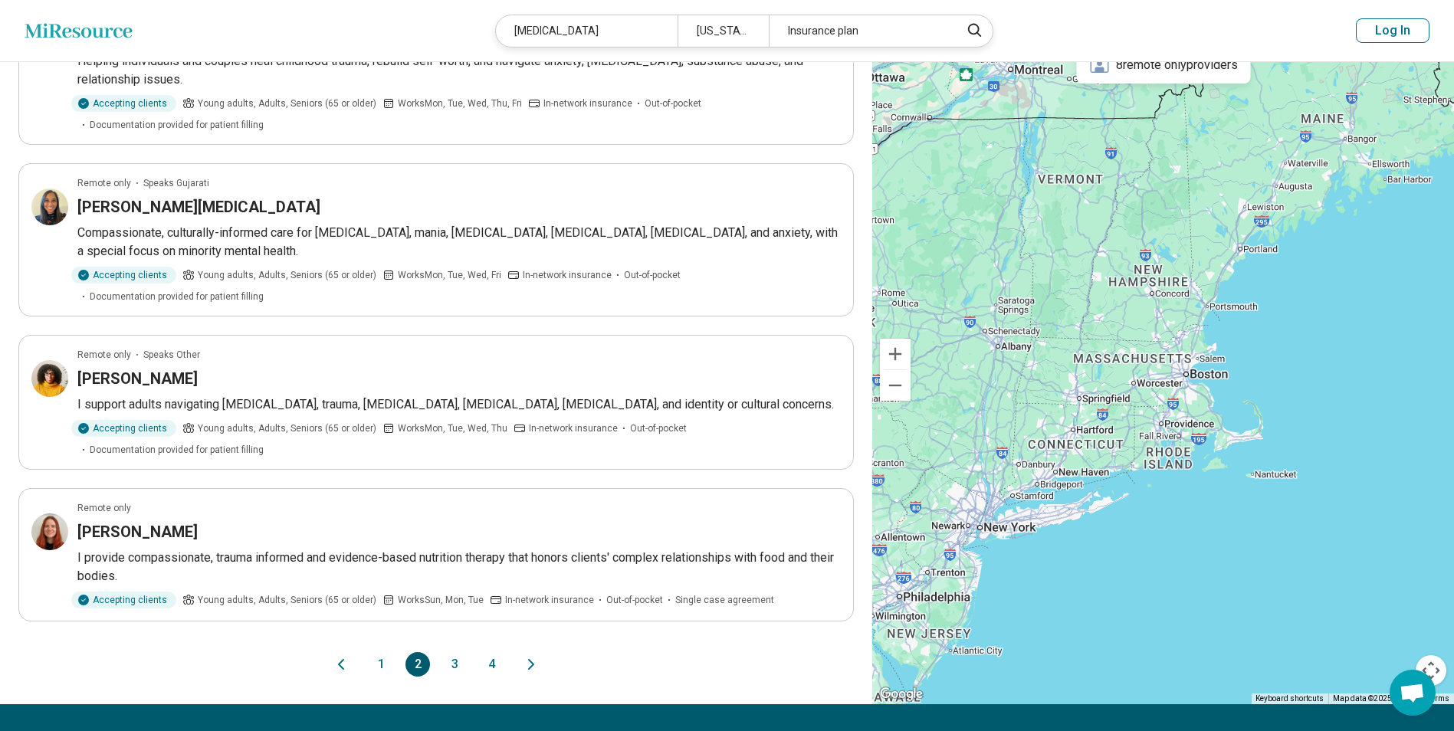
click at [458, 667] on button "3" at bounding box center [454, 664] width 25 height 25
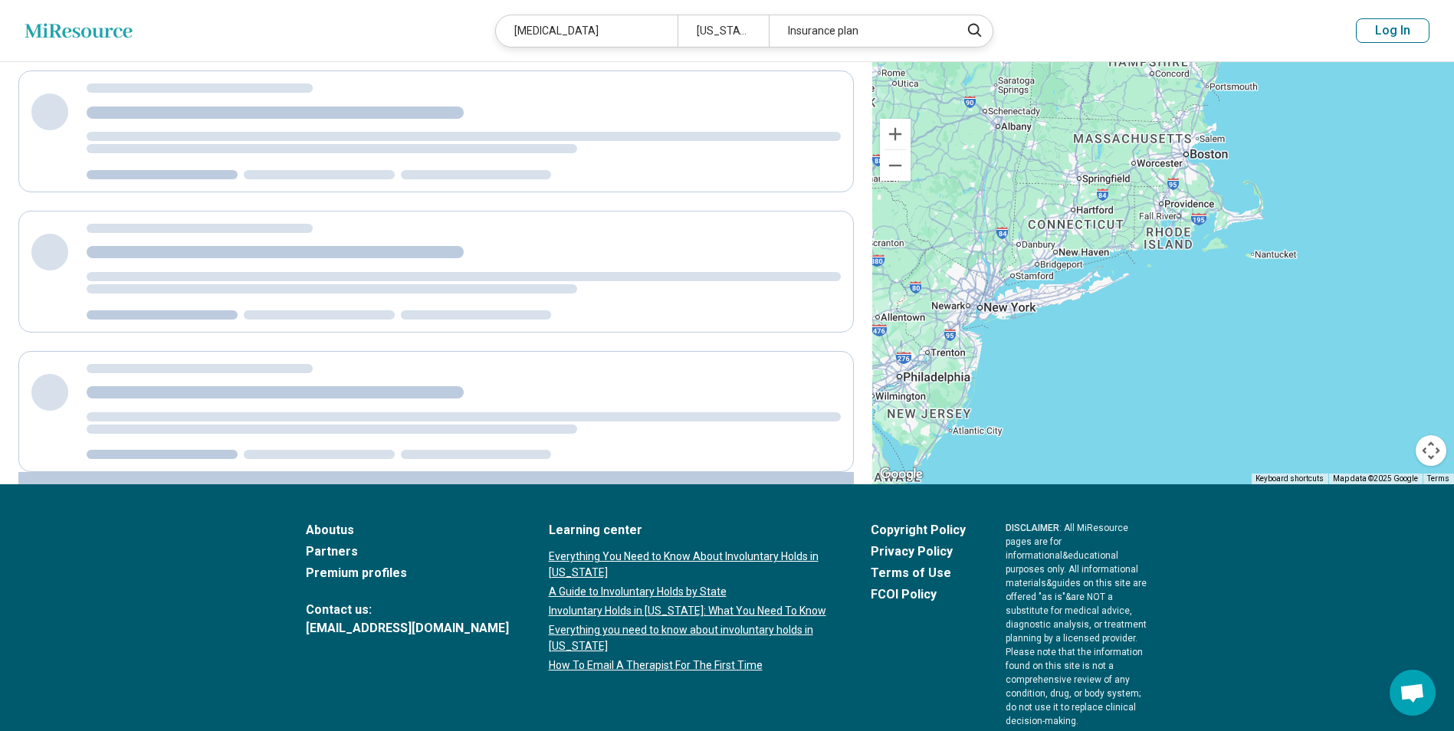
scroll to position [0, 0]
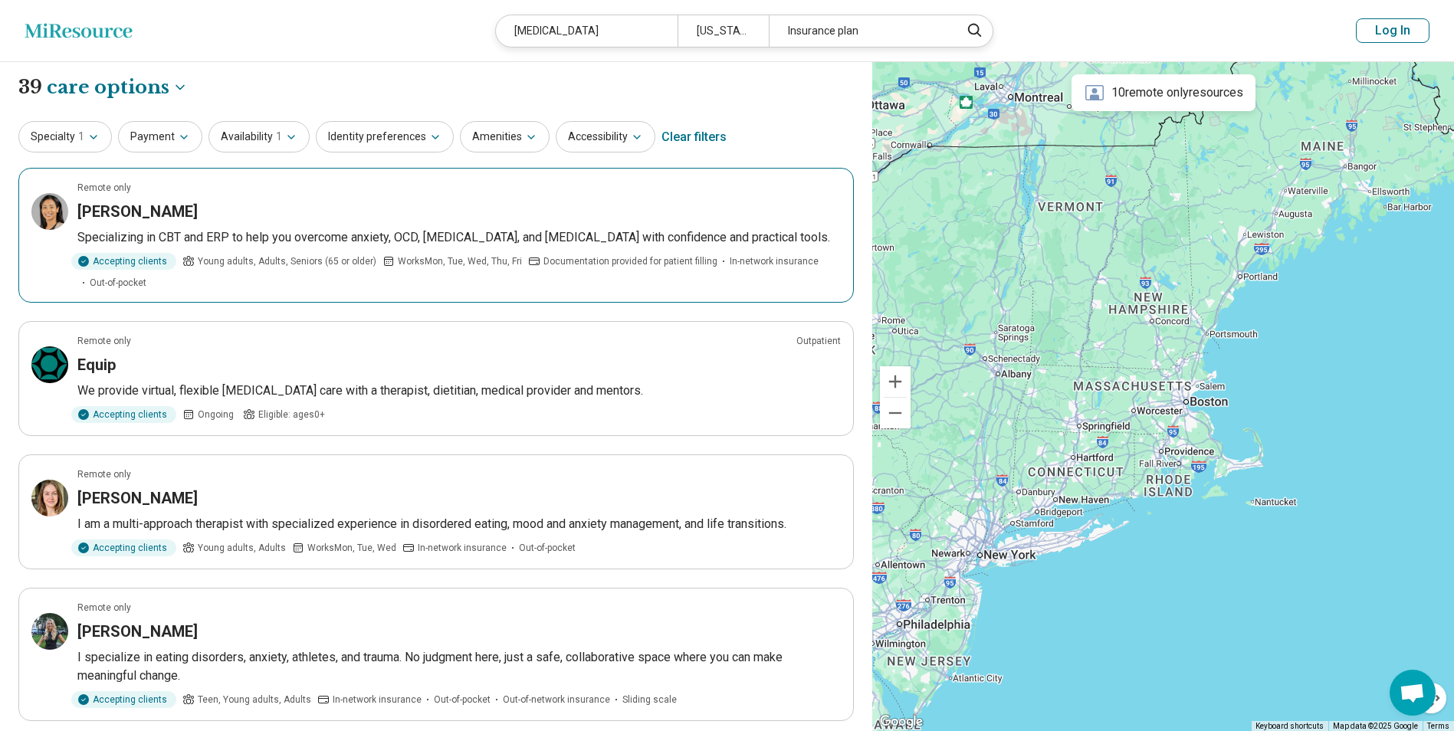
click at [146, 210] on h3 "Danica McCann" at bounding box center [137, 211] width 120 height 21
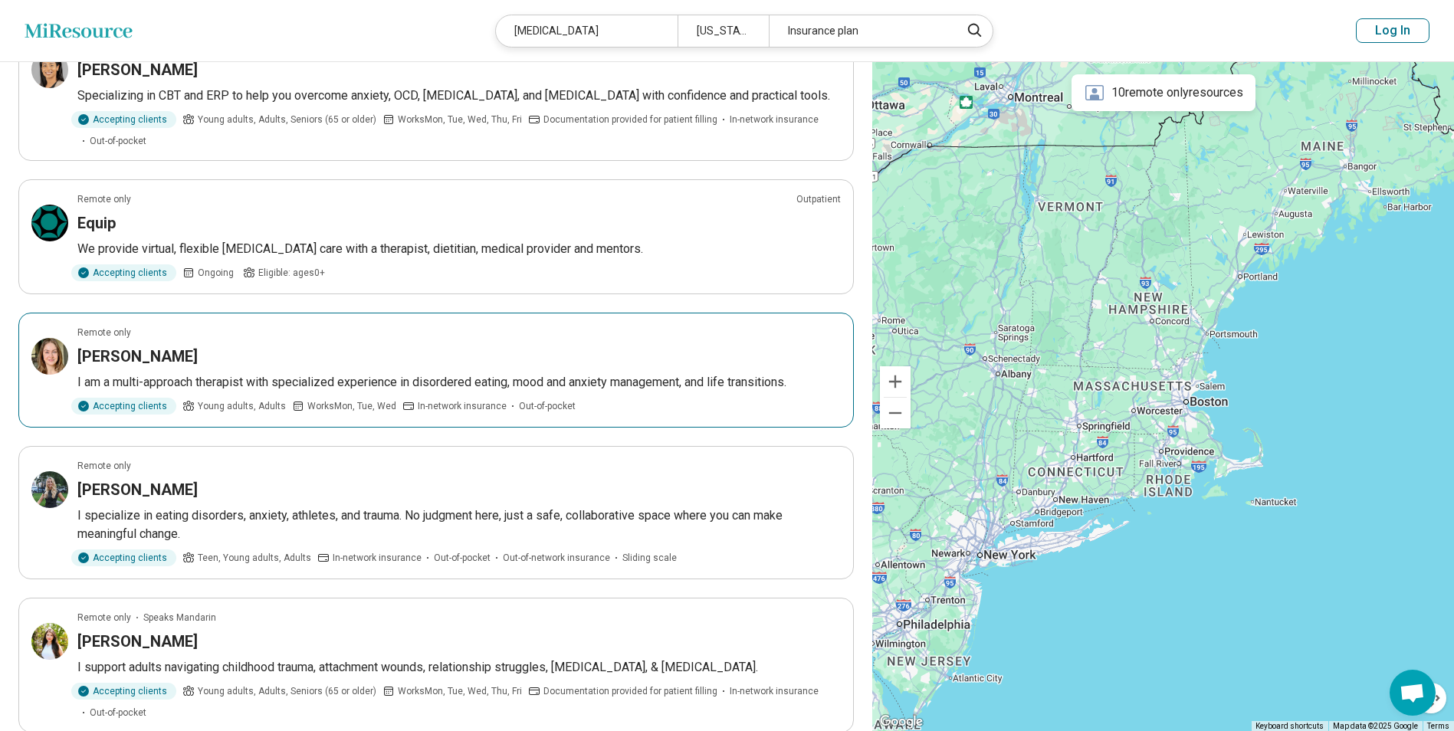
scroll to position [153, 0]
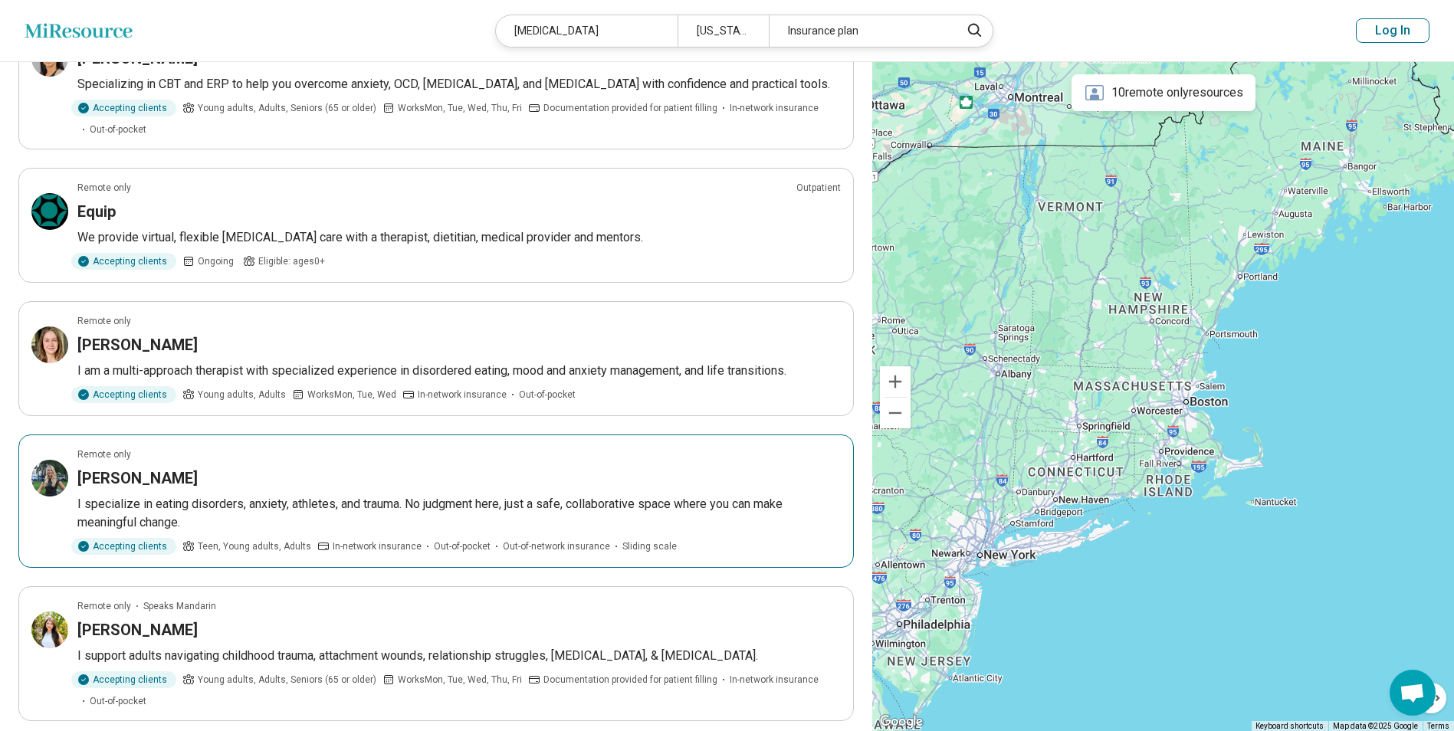
click at [133, 477] on h3 "Alexa Roe" at bounding box center [137, 477] width 120 height 21
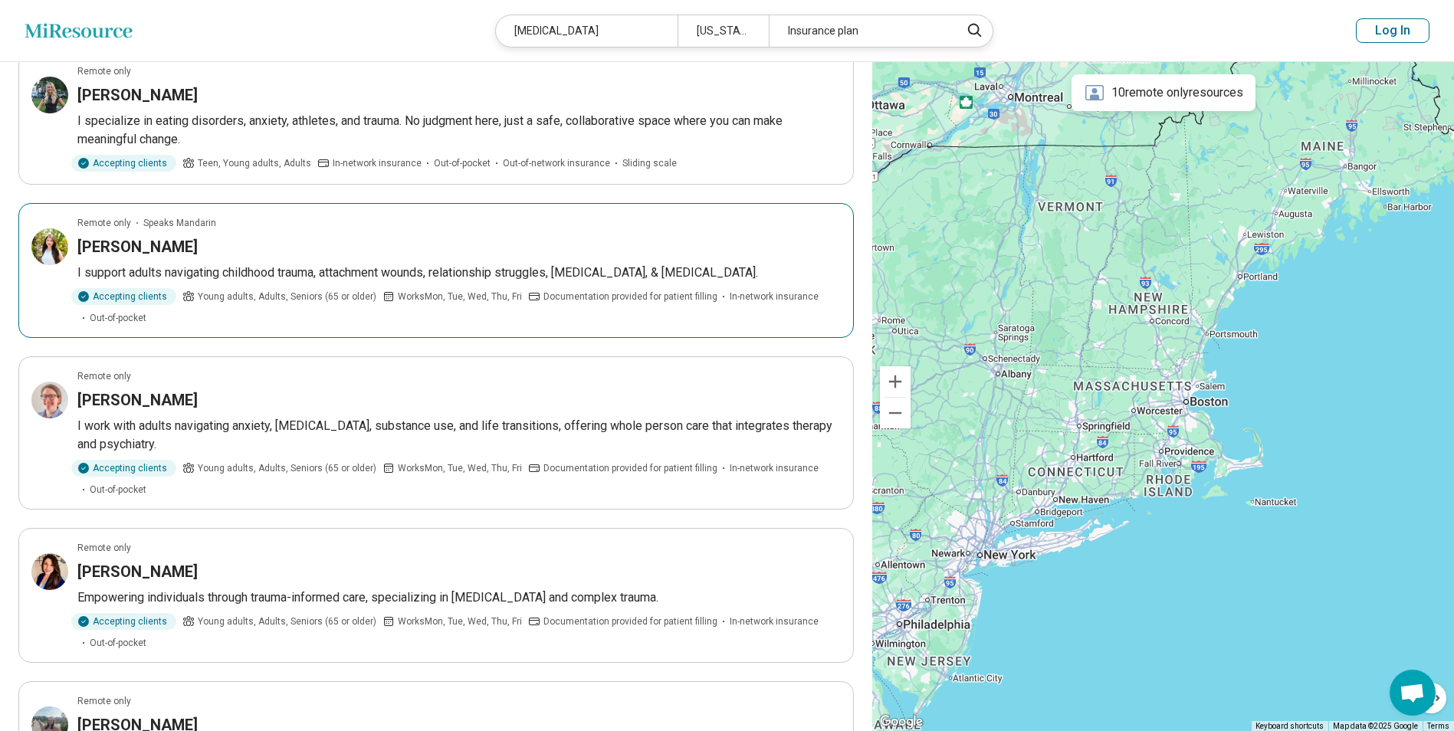
scroll to position [613, 0]
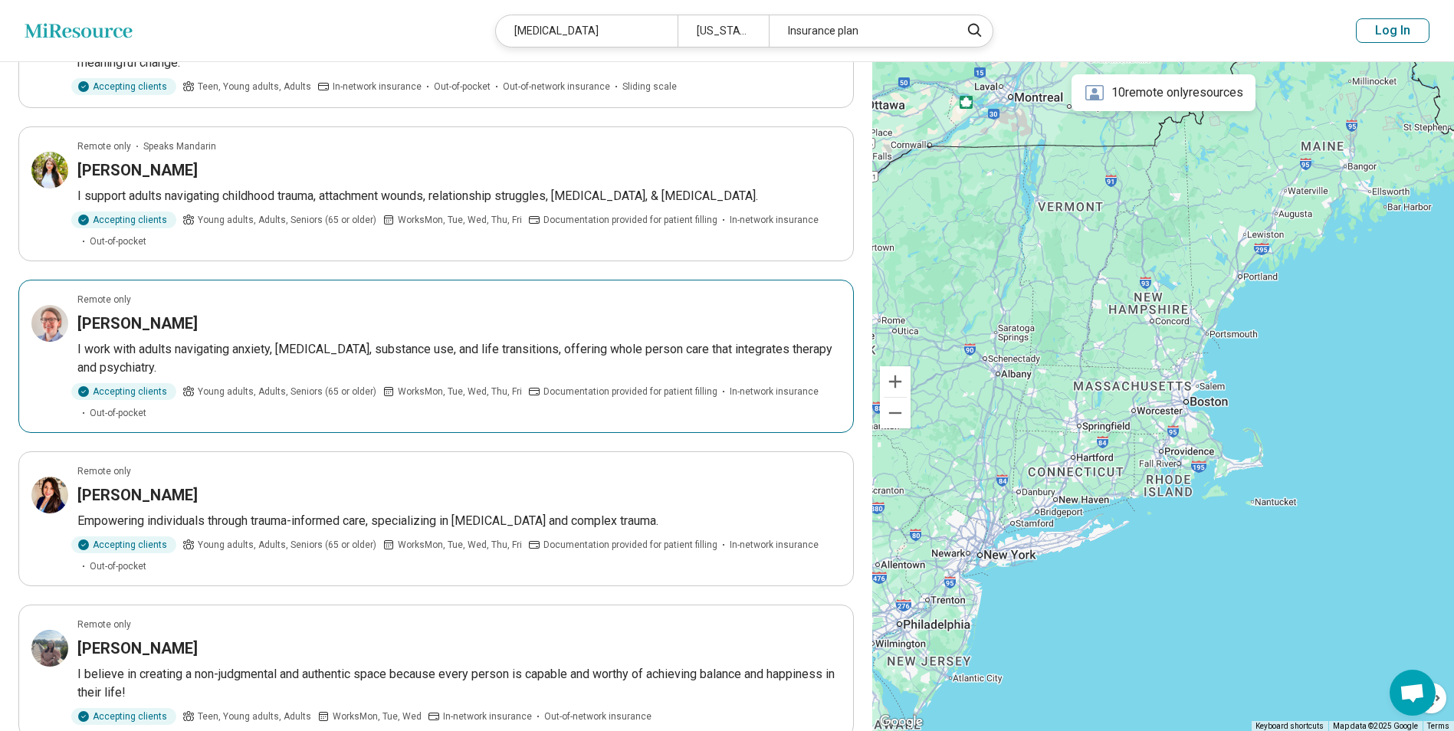
click at [156, 329] on h3 "[PERSON_NAME]" at bounding box center [137, 323] width 120 height 21
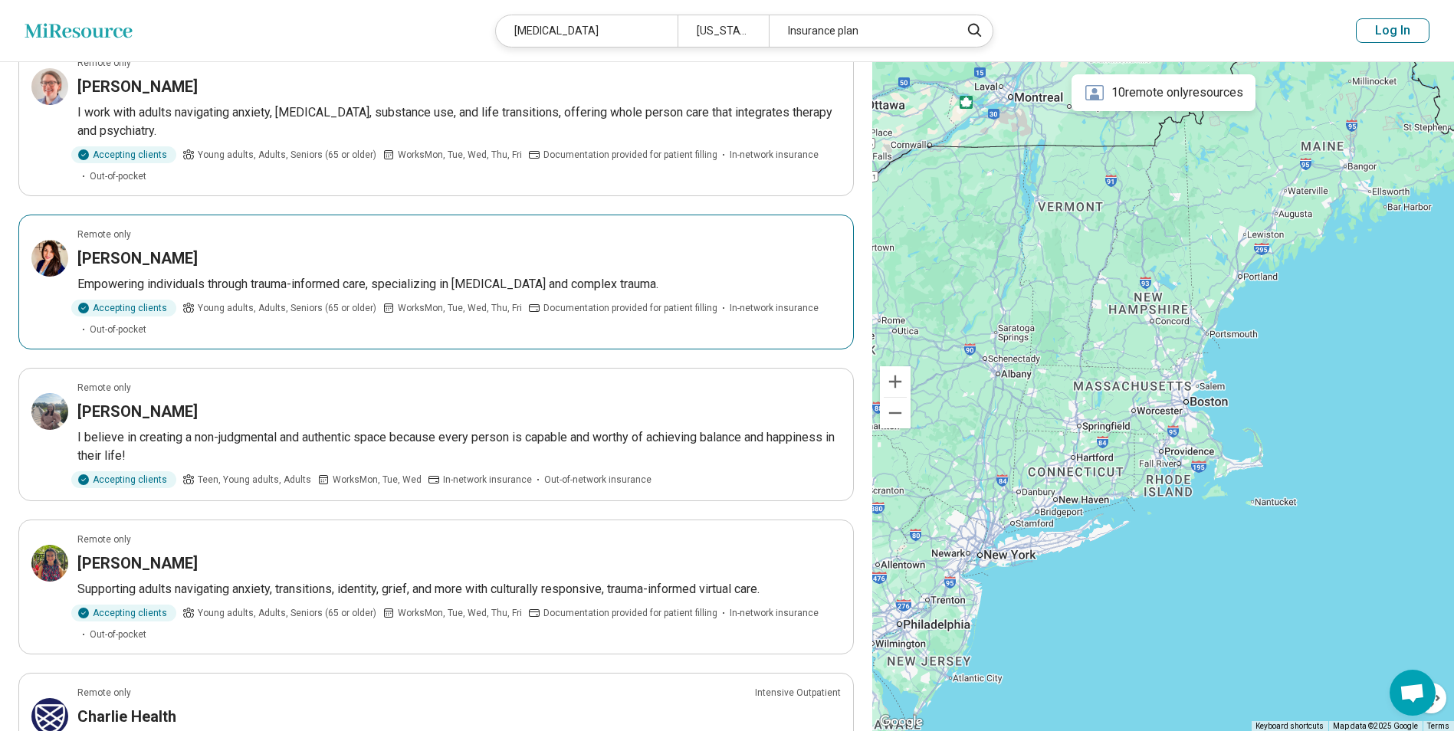
scroll to position [920, 0]
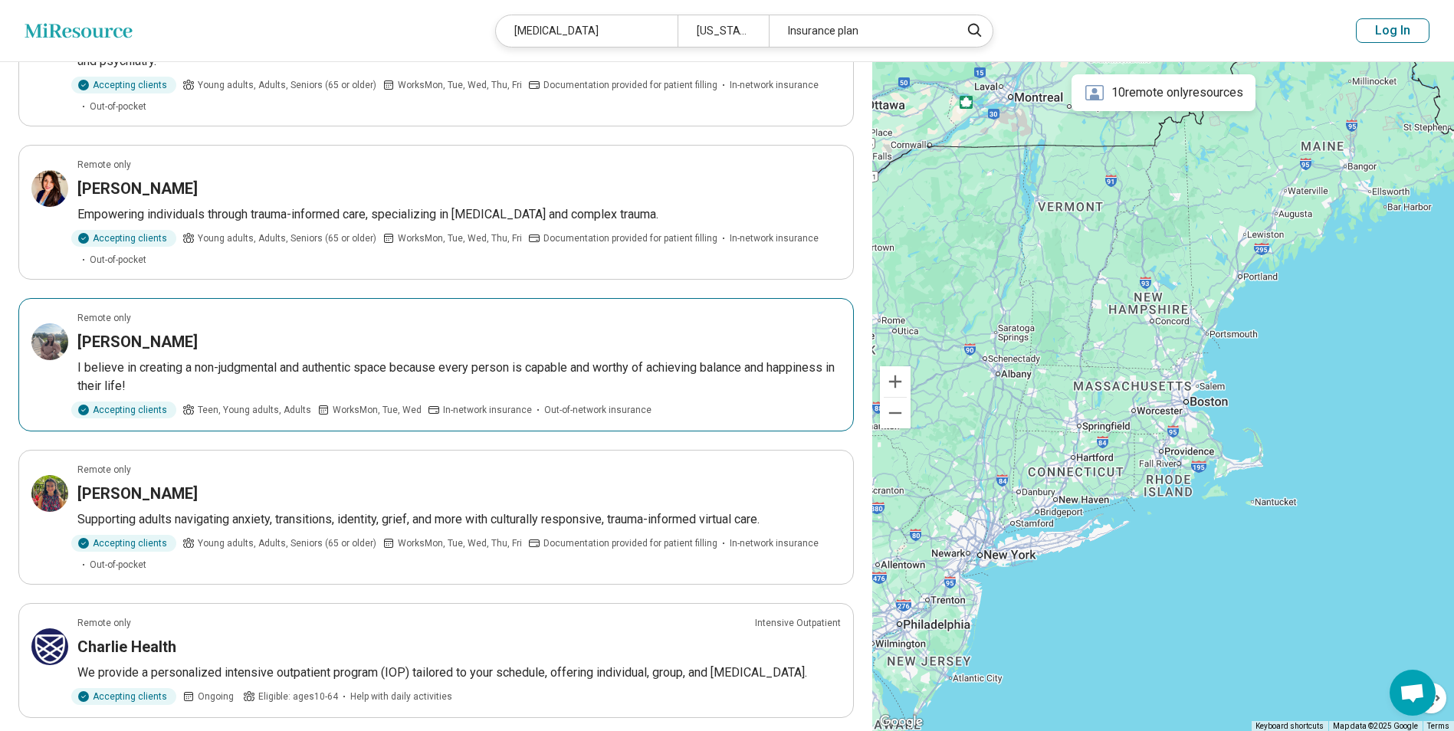
click at [146, 332] on h3 "Juliann O'Connor" at bounding box center [137, 341] width 120 height 21
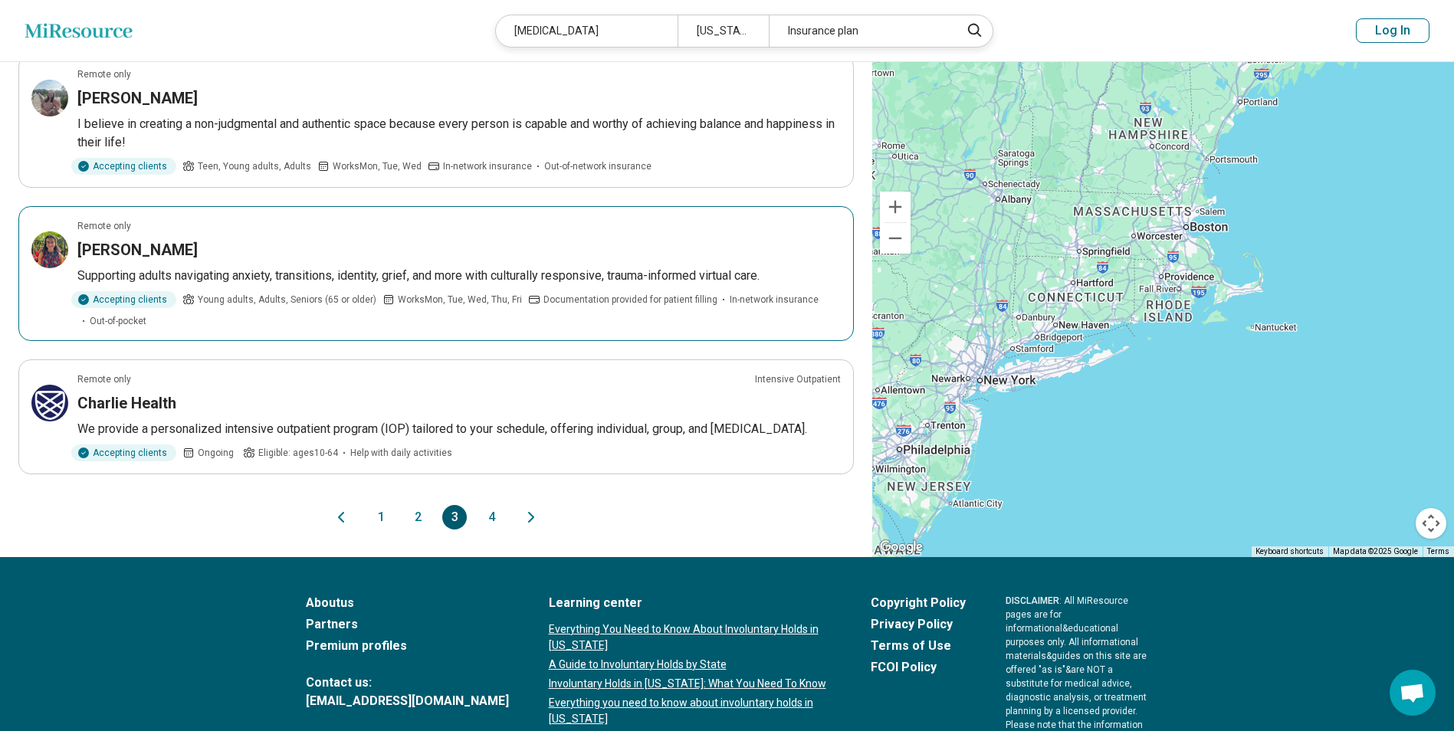
scroll to position [1226, 0]
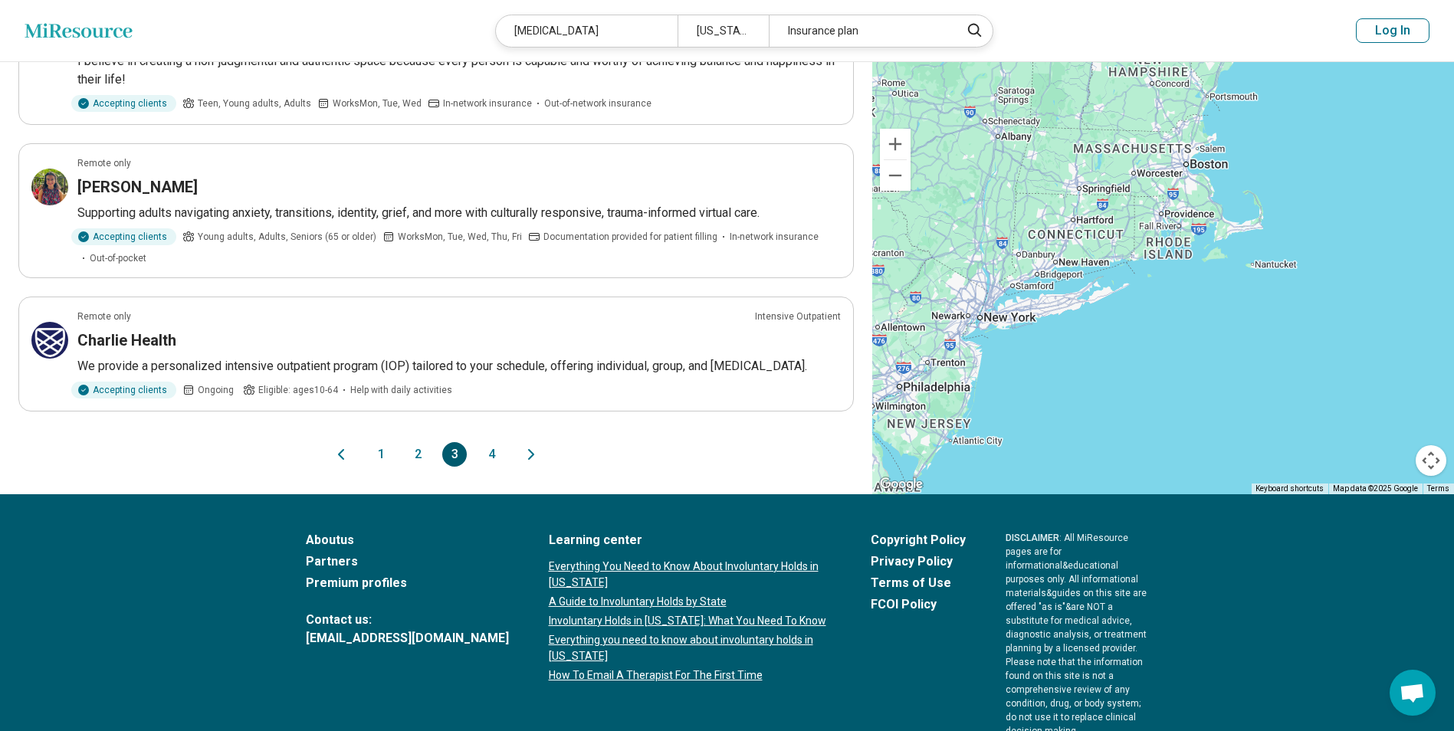
click at [491, 453] on button "4" at bounding box center [491, 454] width 25 height 25
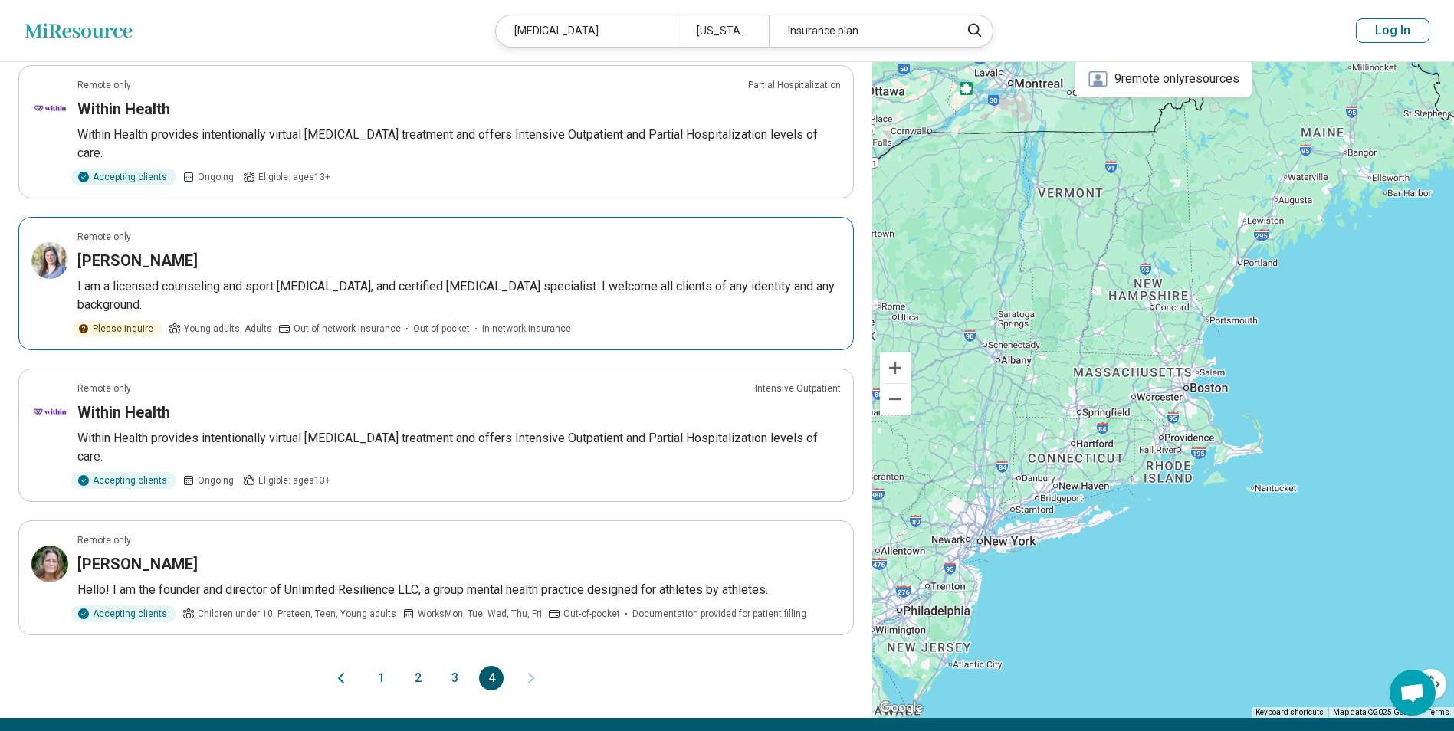
scroll to position [920, 0]
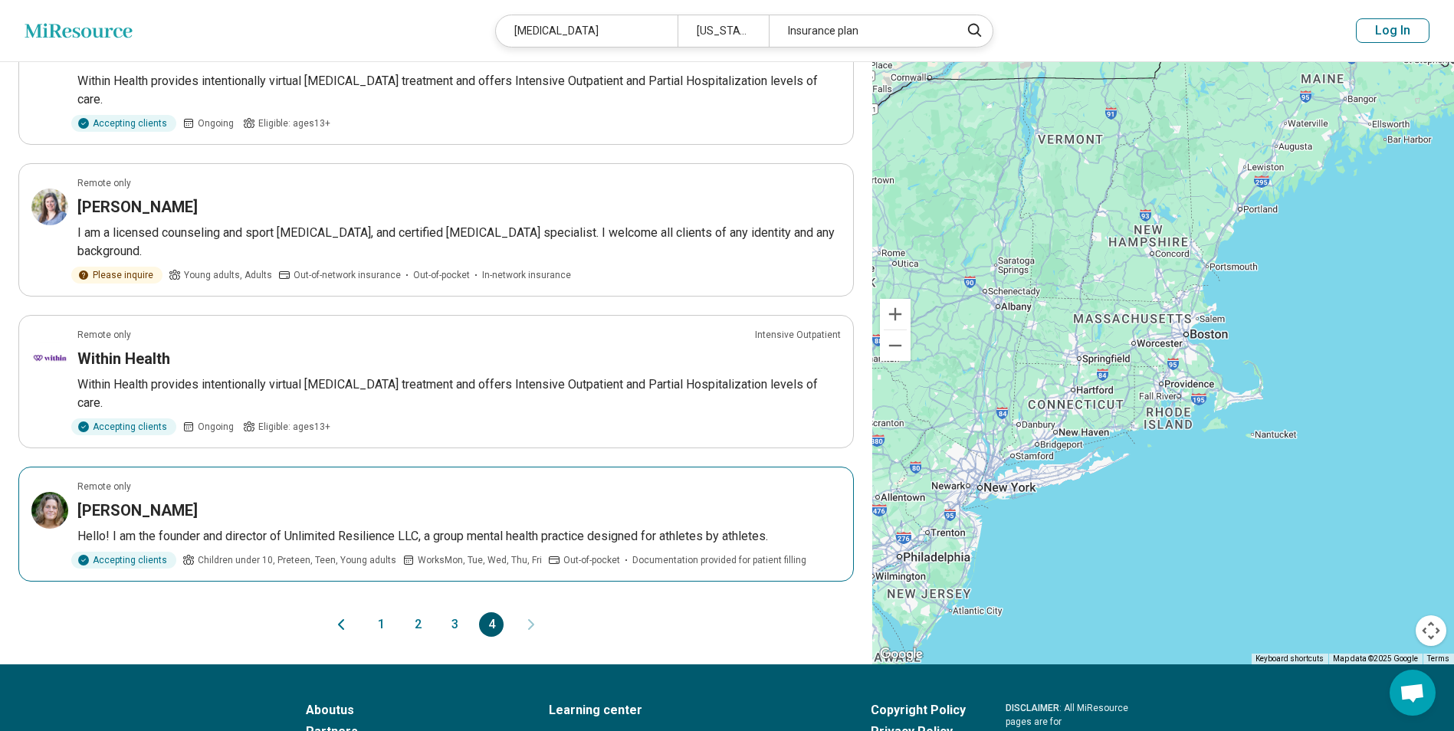
click at [162, 521] on h3 "Kimberly O'Brien" at bounding box center [137, 510] width 120 height 21
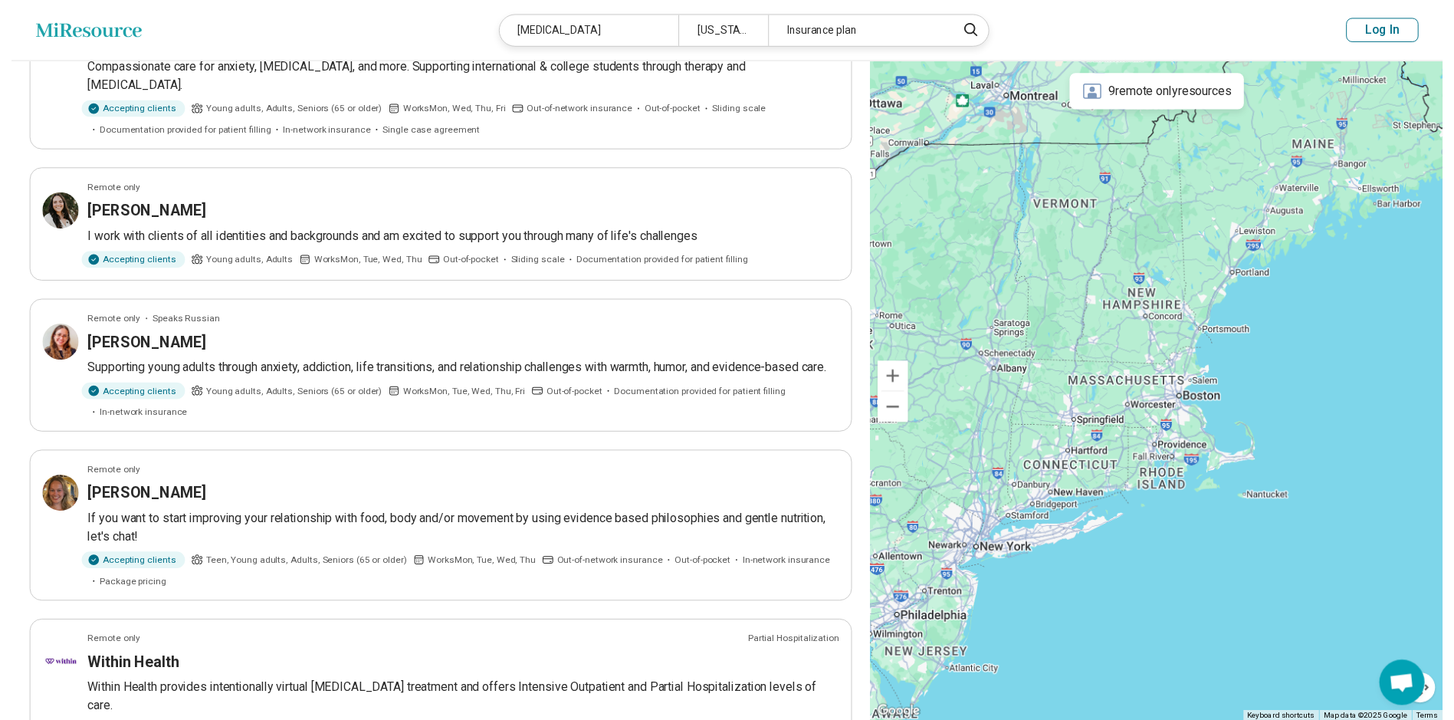
scroll to position [230, 0]
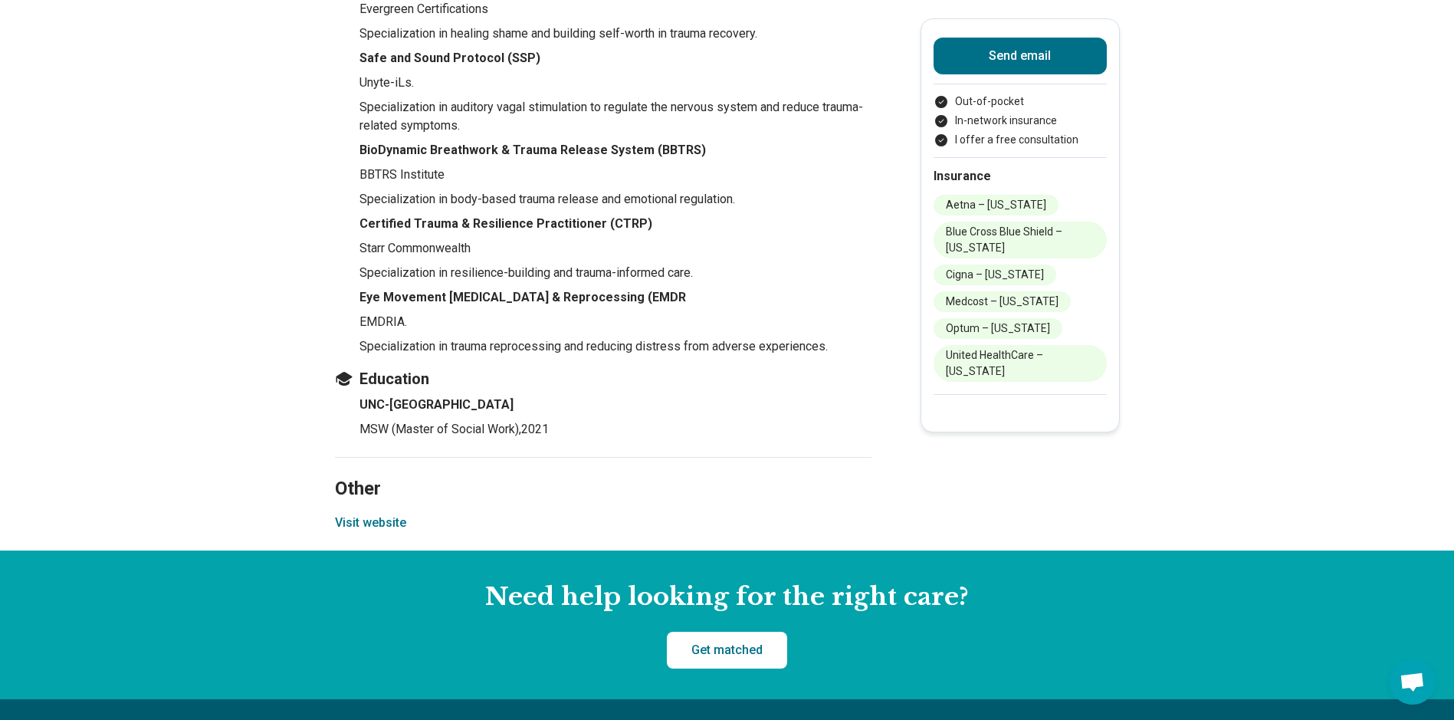
scroll to position [1992, 0]
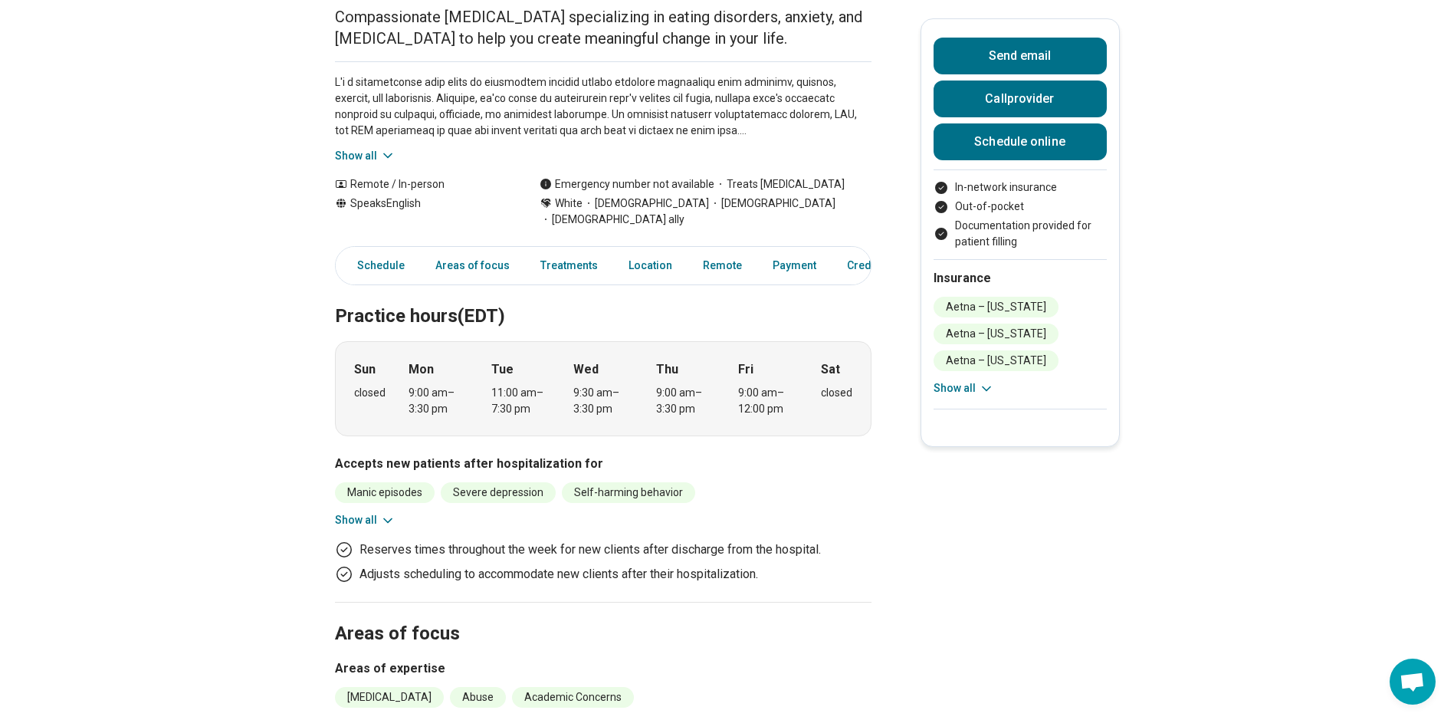
scroll to position [307, 0]
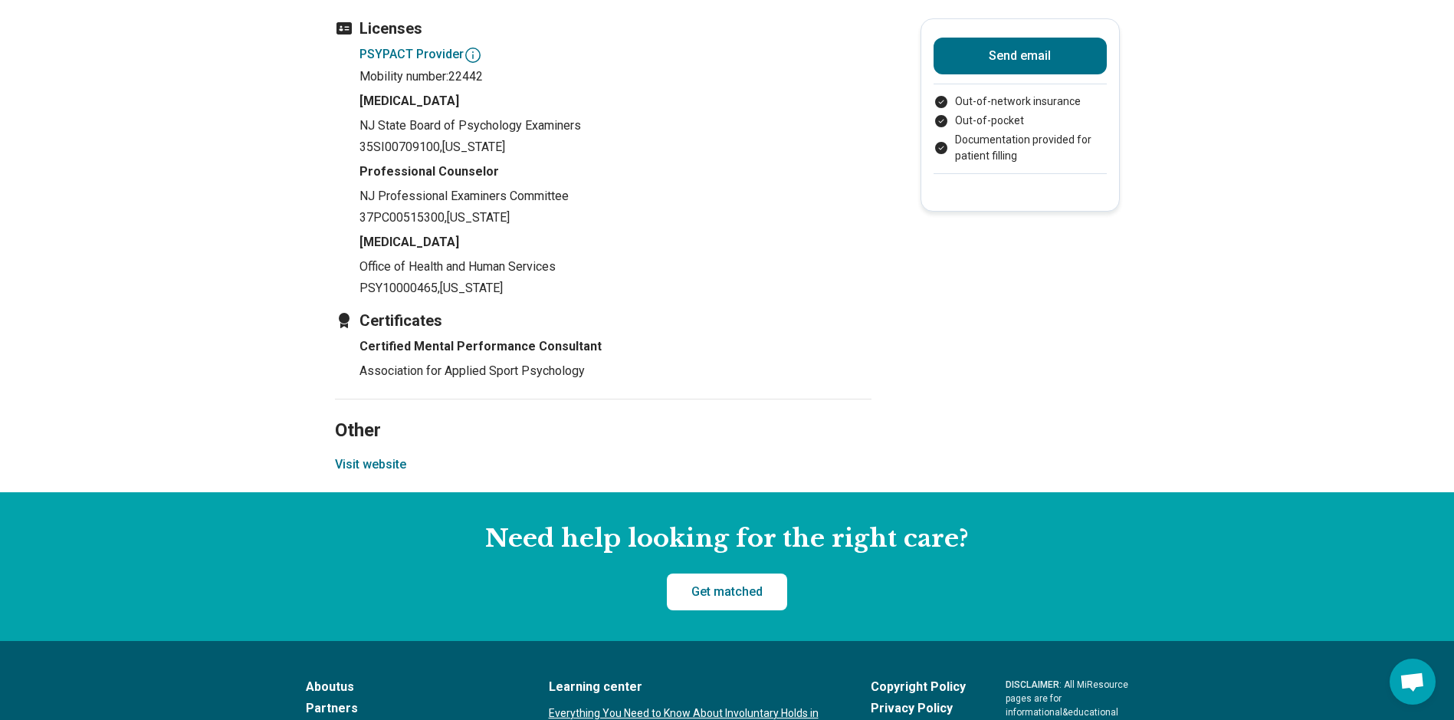
scroll to position [1609, 0]
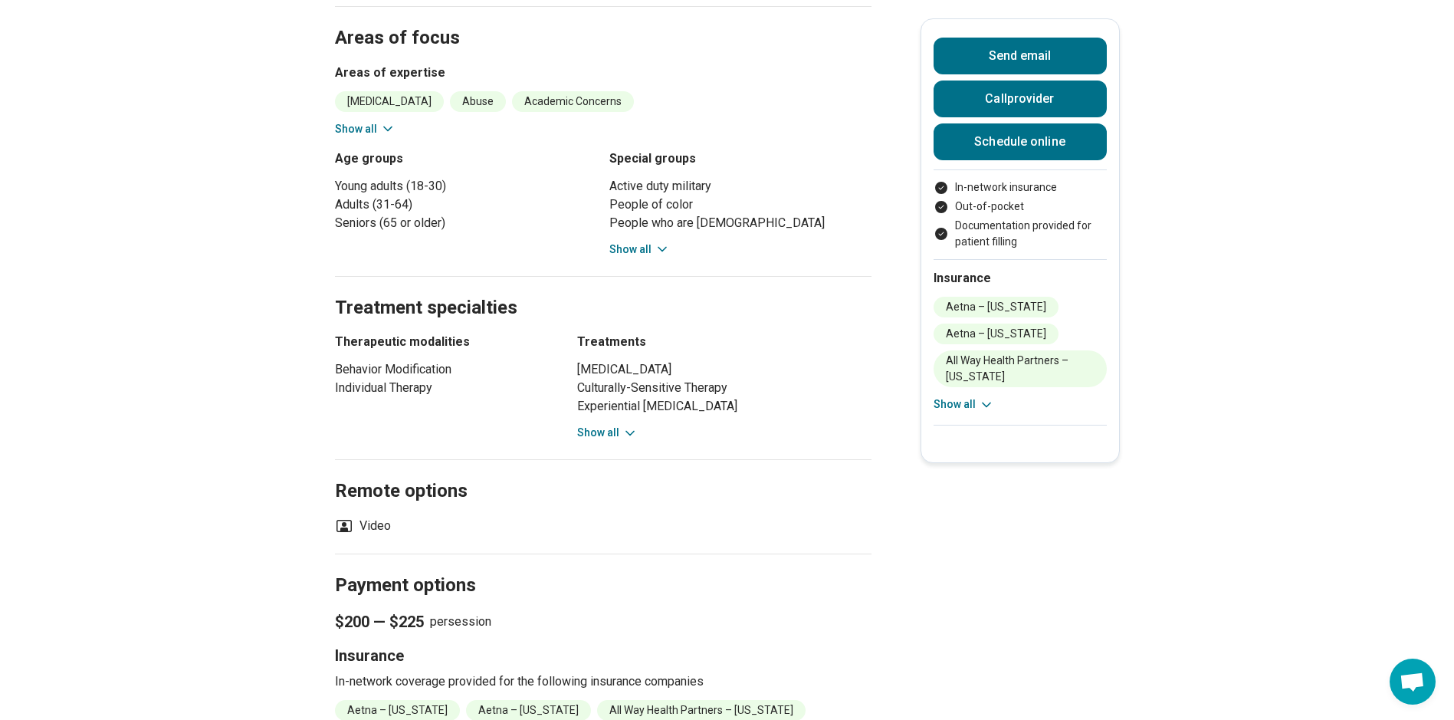
scroll to position [766, 0]
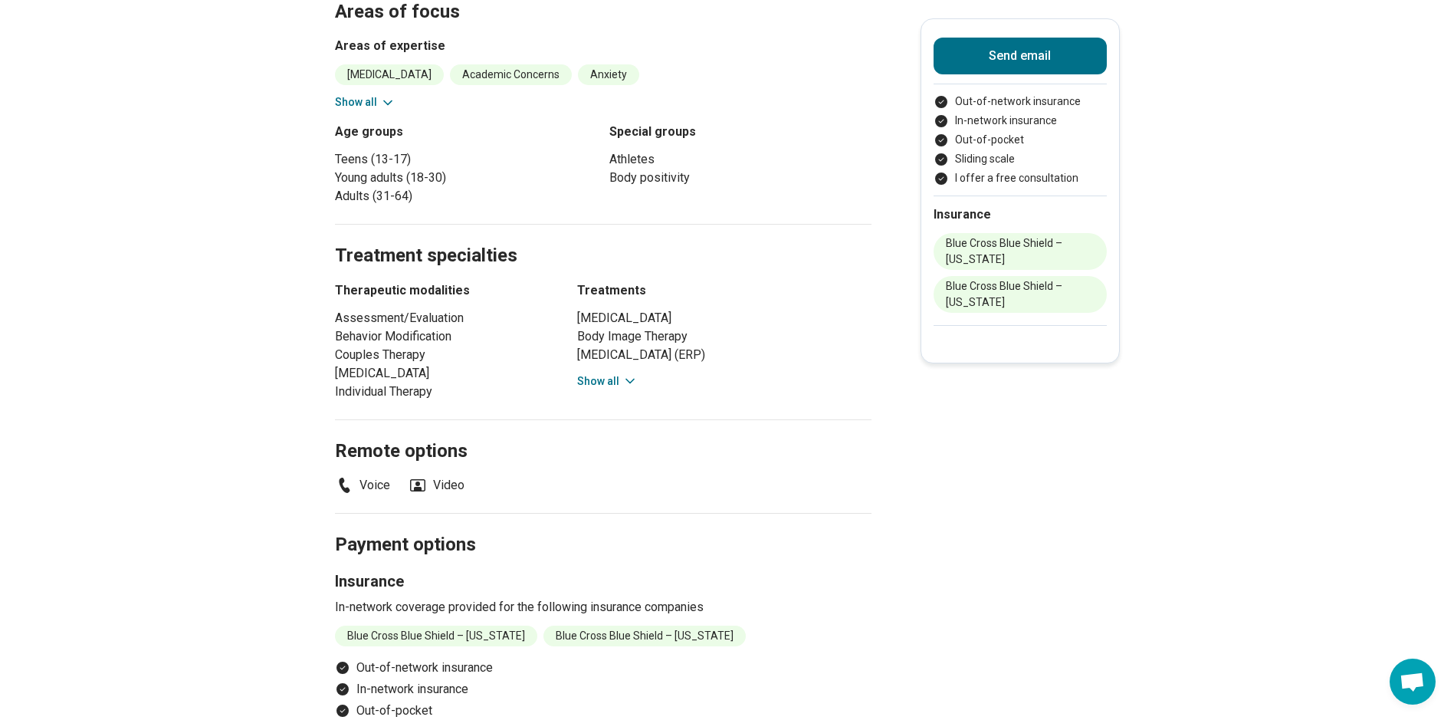
scroll to position [613, 0]
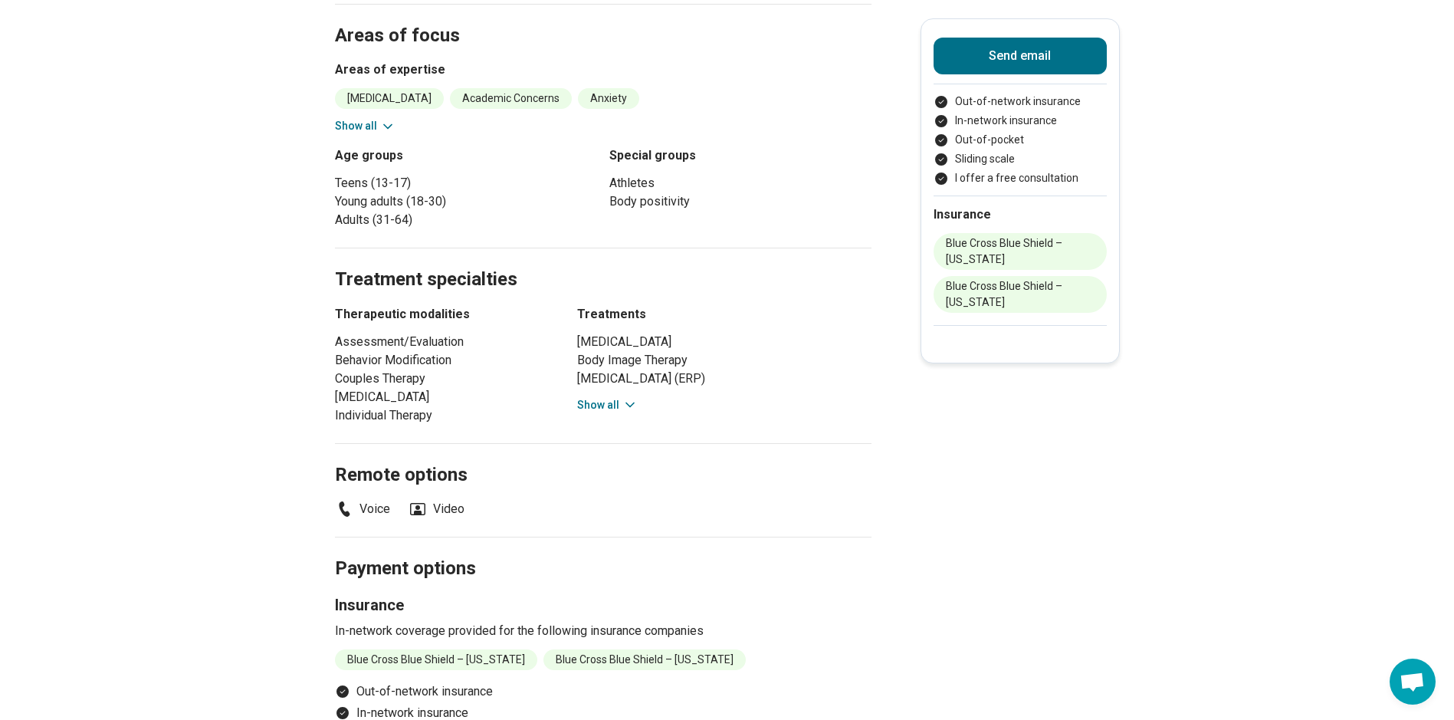
click at [625, 397] on button "Show all" at bounding box center [607, 405] width 61 height 16
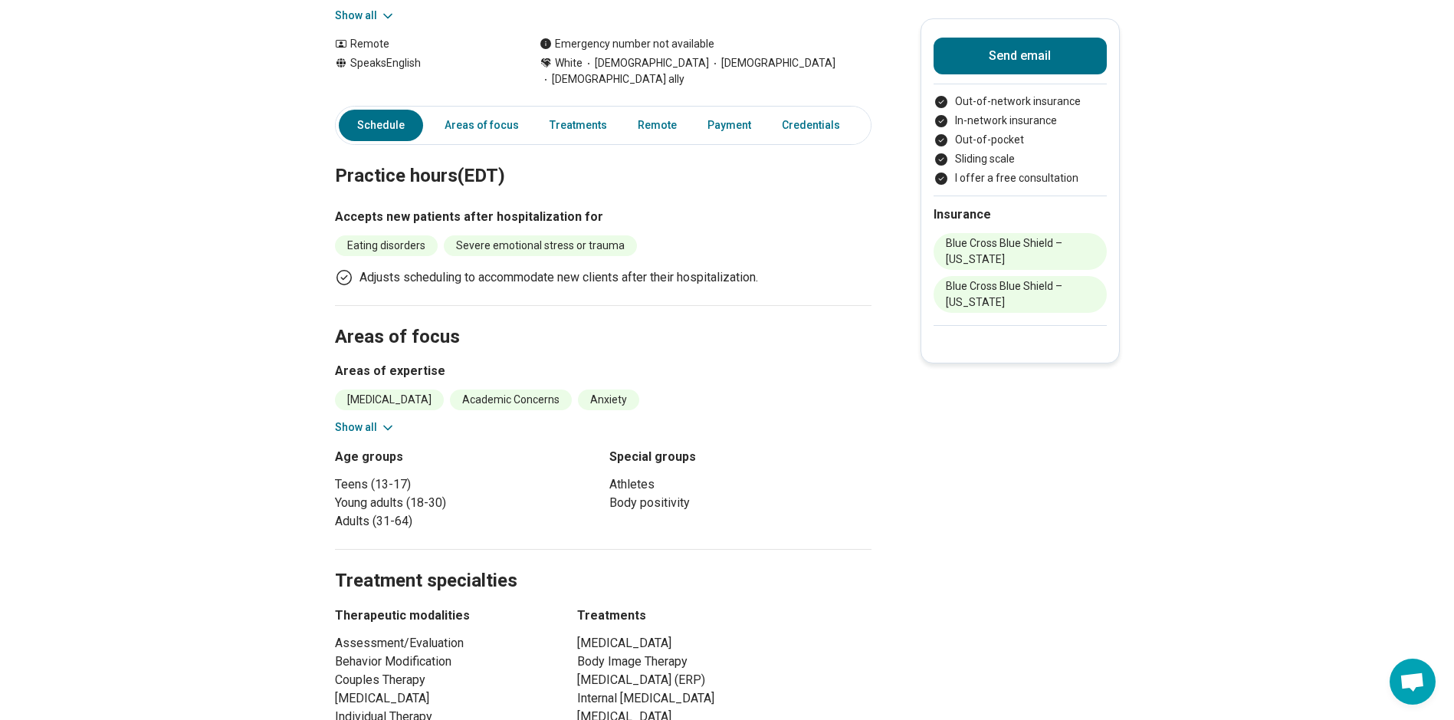
scroll to position [307, 0]
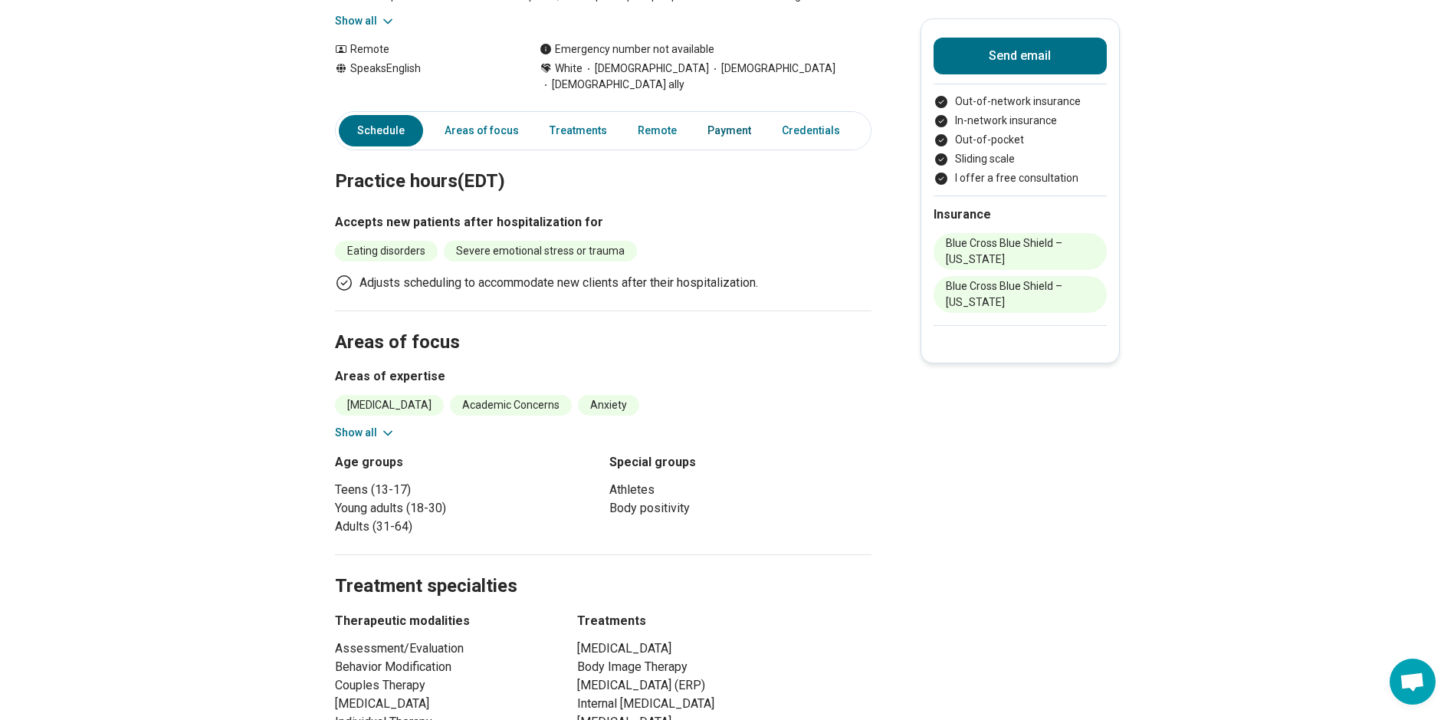
click at [726, 116] on link "Payment" at bounding box center [729, 130] width 62 height 31
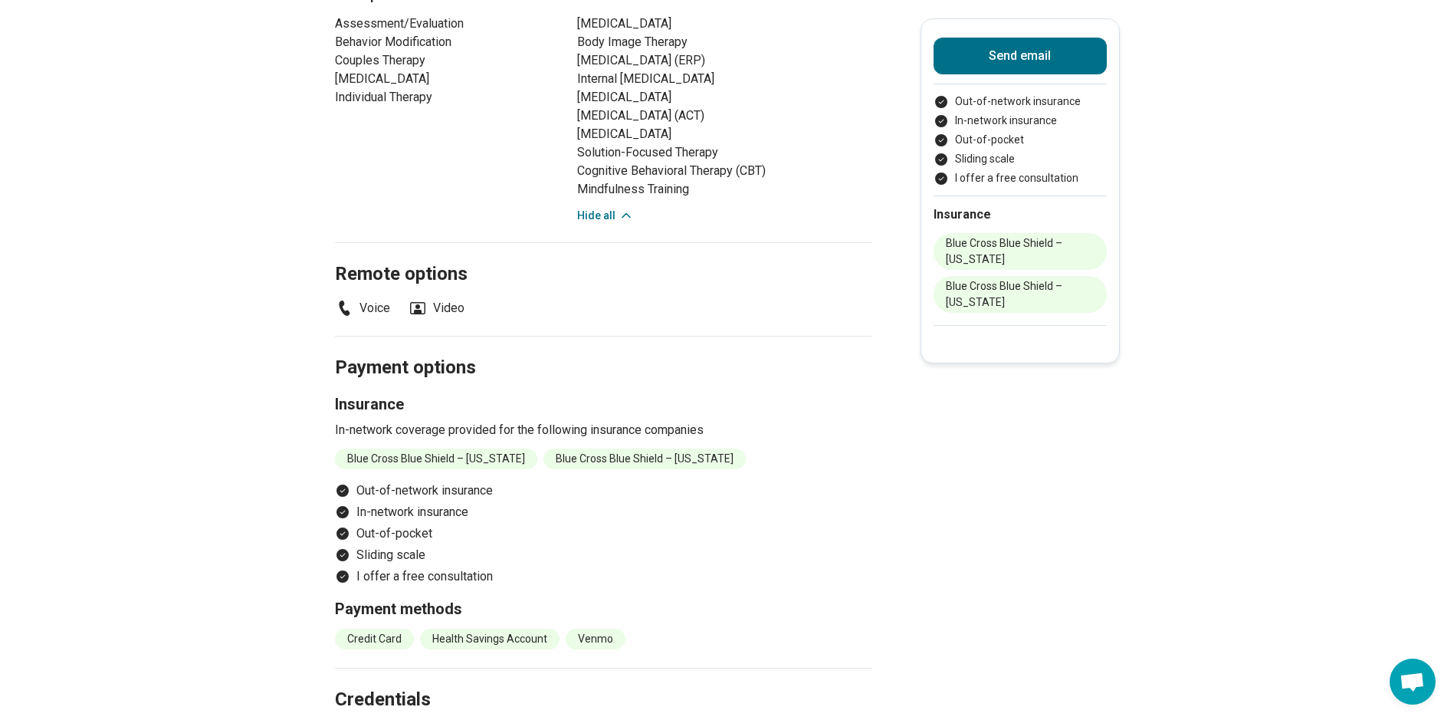
scroll to position [1233, 0]
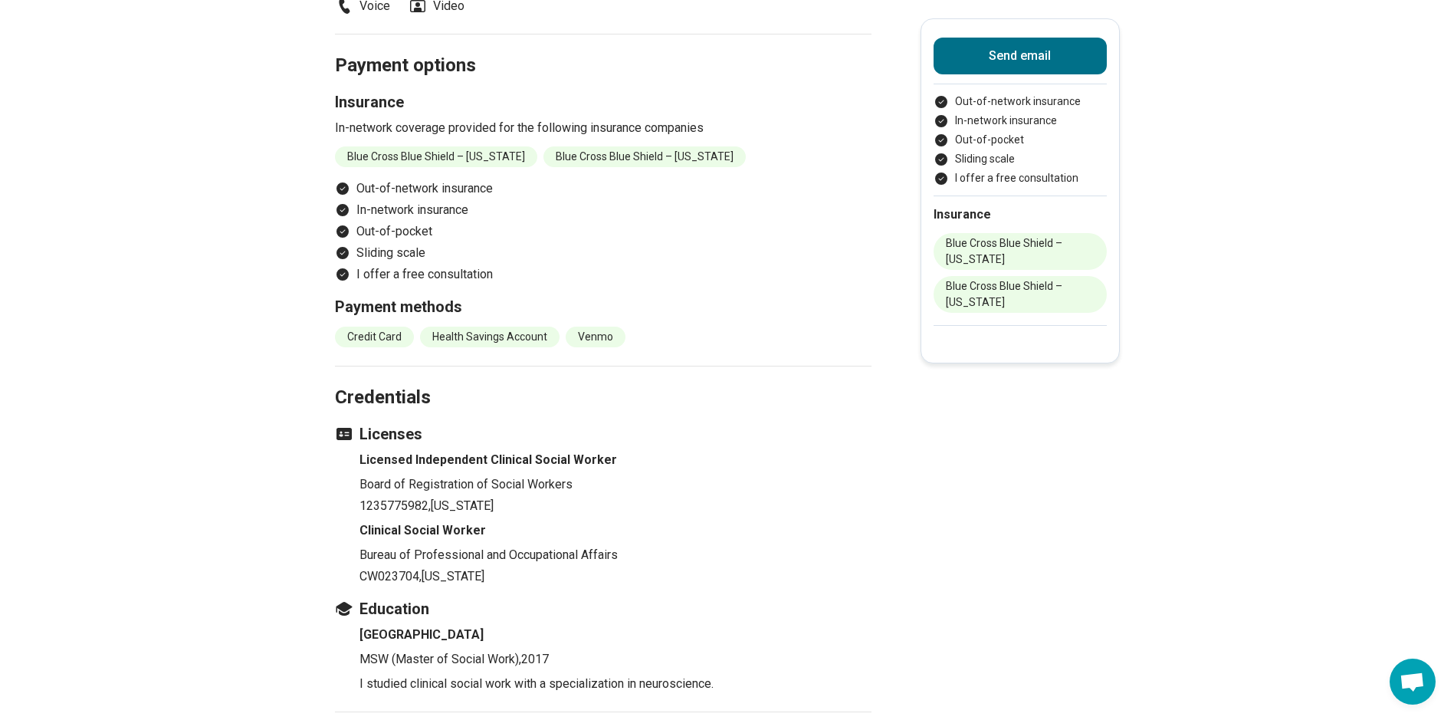
drag, startPoint x: 361, startPoint y: 539, endPoint x: 631, endPoint y: 552, distance: 270.0
click at [632, 552] on ul "Licensed Independent Clinical Social Worker Board of Registration of Social Wor…" at bounding box center [603, 518] width 536 height 135
drag, startPoint x: 631, startPoint y: 552, endPoint x: 623, endPoint y: 542, distance: 13.2
copy li "Bureau of Professional and Occupational Affairs CW023704 , [US_STATE]"
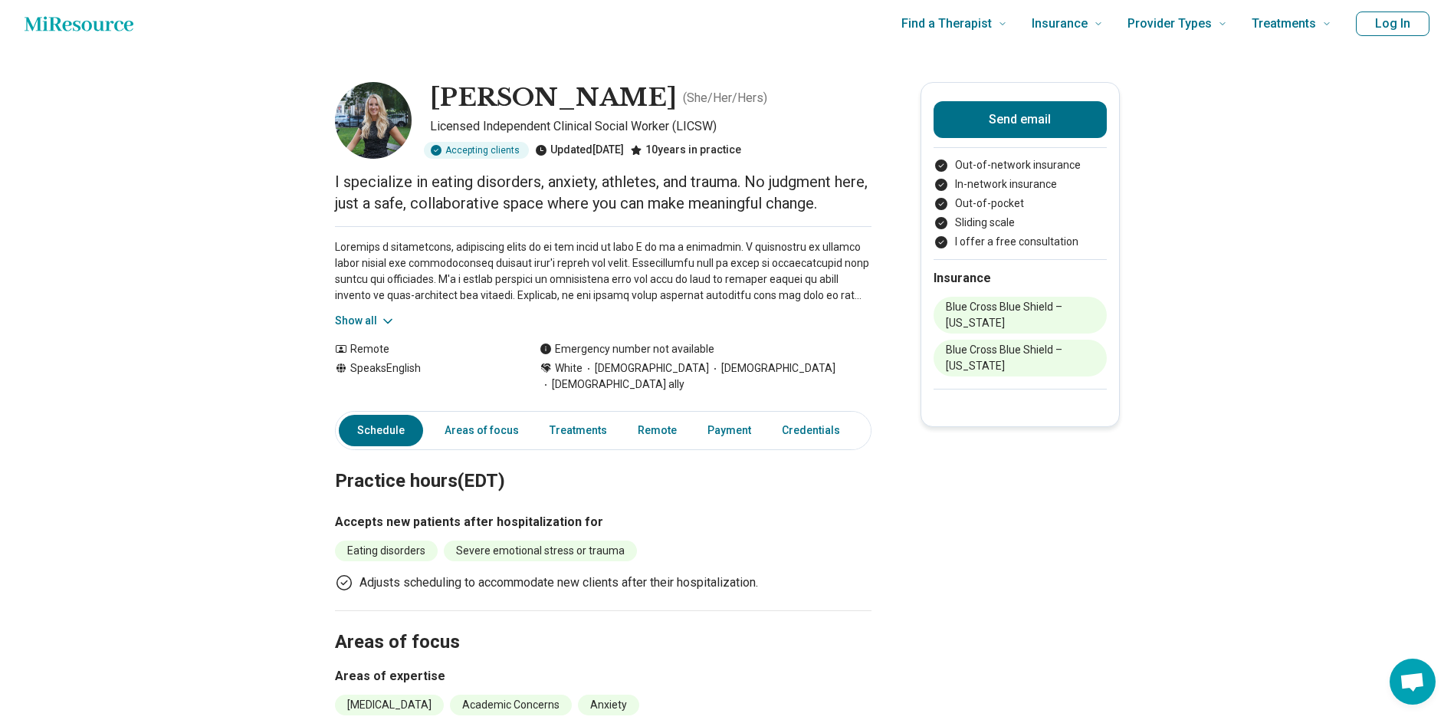
scroll to position [0, 0]
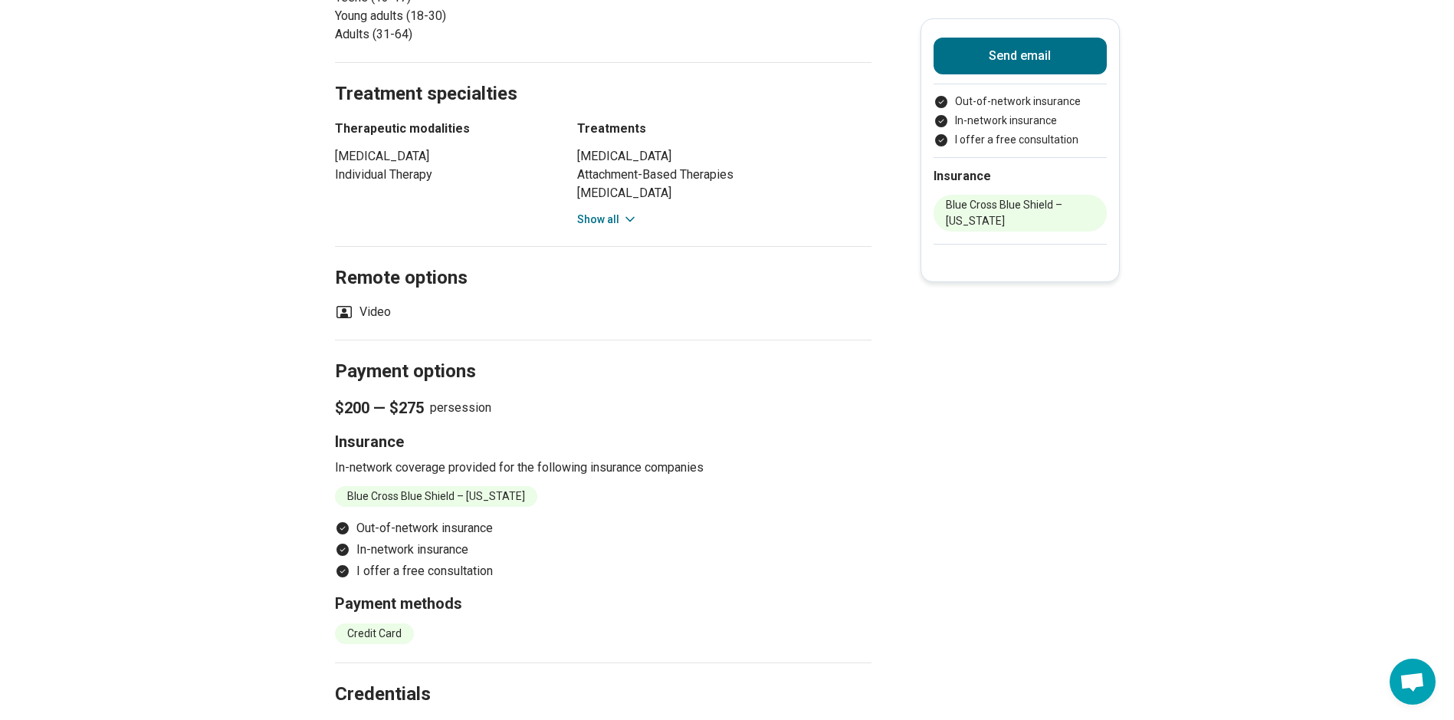
scroll to position [690, 0]
